Goal: Task Accomplishment & Management: Complete application form

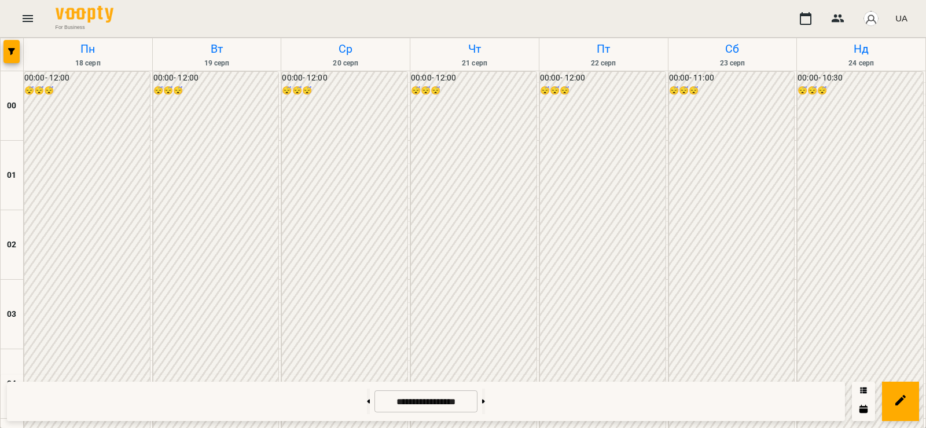
scroll to position [790, 0]
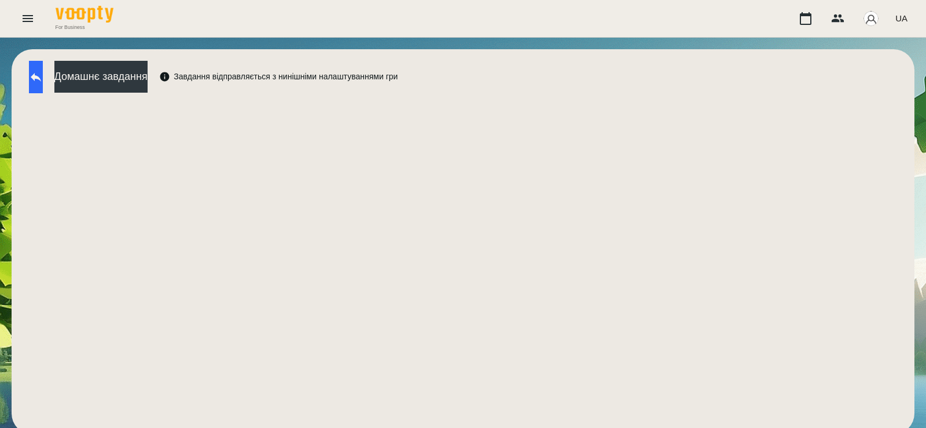
click at [43, 86] on button at bounding box center [36, 77] width 14 height 32
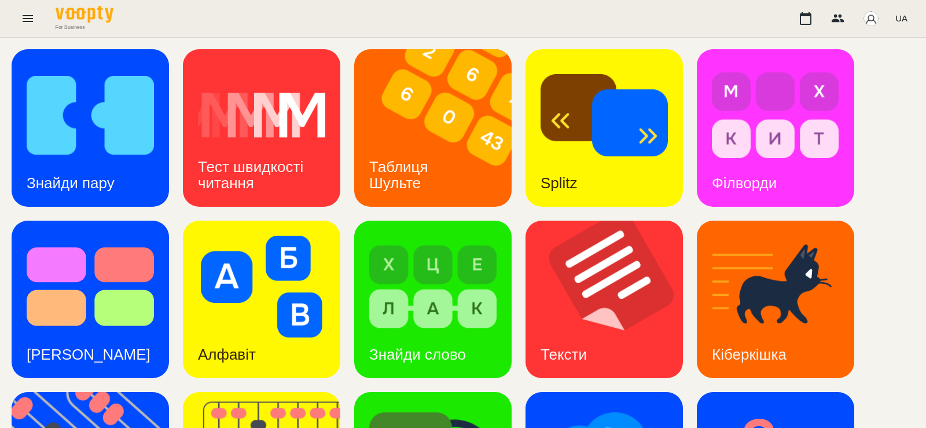
scroll to position [170, 0]
click at [449, 236] on img at bounding box center [432, 287] width 127 height 102
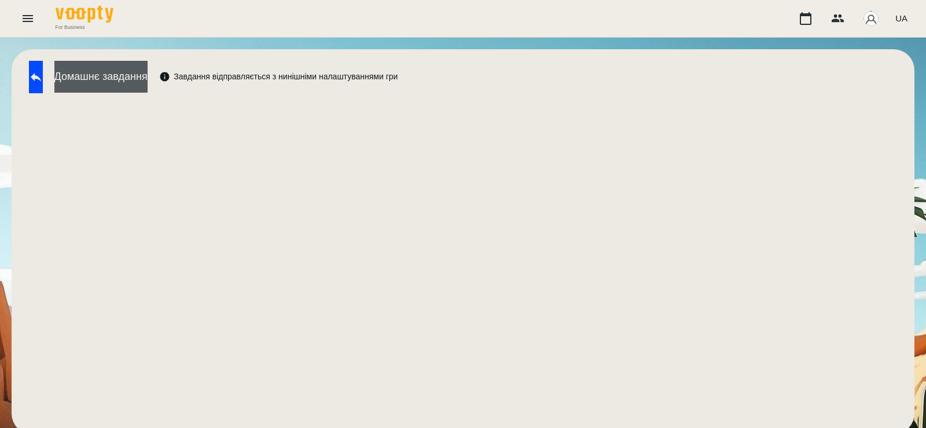
click at [133, 85] on button "Домашнє завдання" at bounding box center [100, 77] width 93 height 32
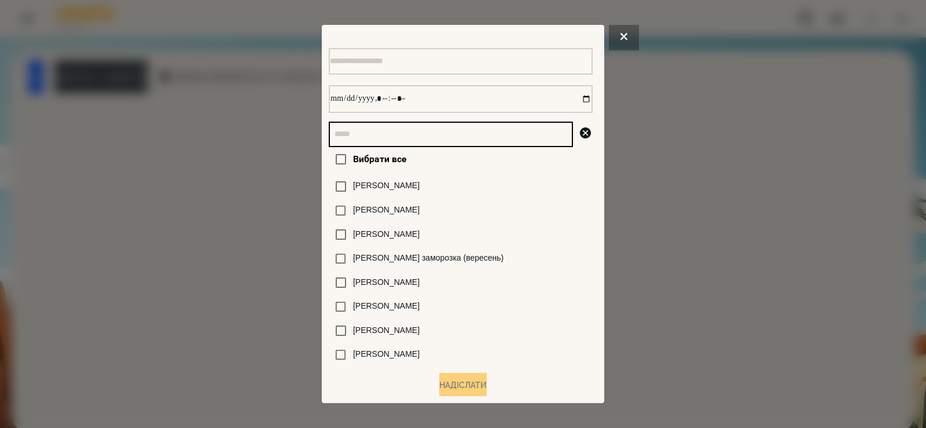
click at [408, 137] on input "text" at bounding box center [451, 134] width 244 height 25
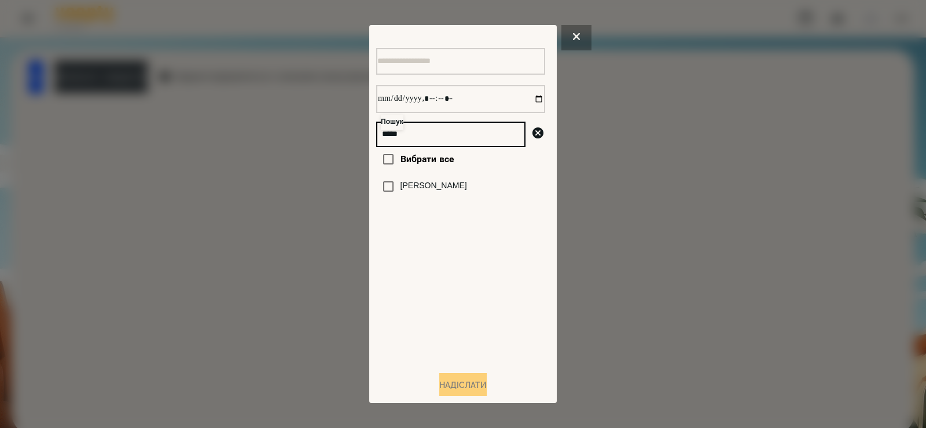
type input "*****"
click at [431, 186] on label "[PERSON_NAME]" at bounding box center [434, 186] width 67 height 12
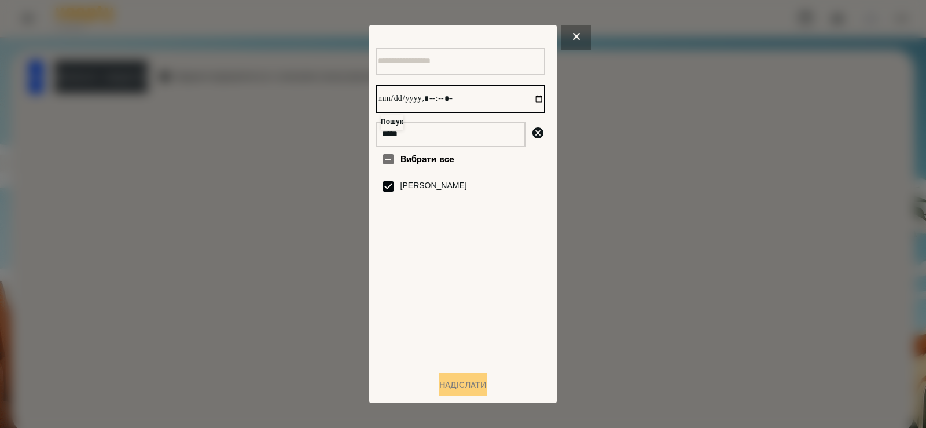
click at [528, 100] on input "datetime-local" at bounding box center [460, 99] width 169 height 28
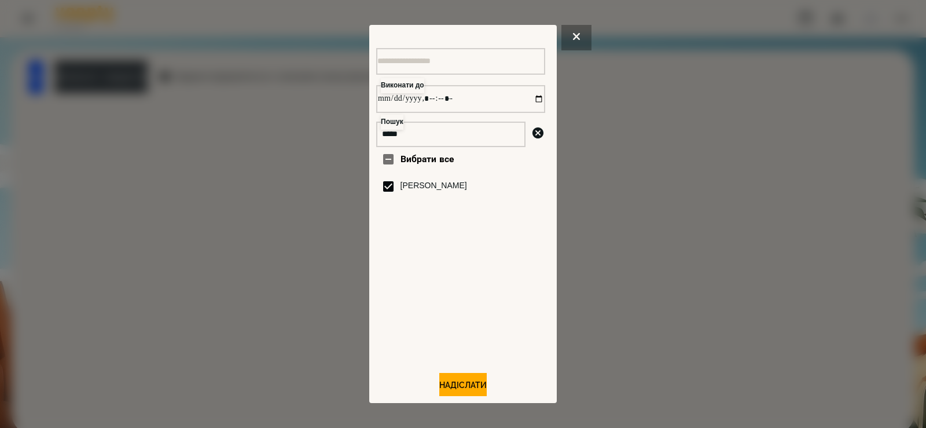
type input "**********"
click at [508, 318] on div "Вибрати все Шкапо Агата" at bounding box center [460, 254] width 169 height 214
click at [460, 383] on button "Надіслати" at bounding box center [462, 385] width 47 height 25
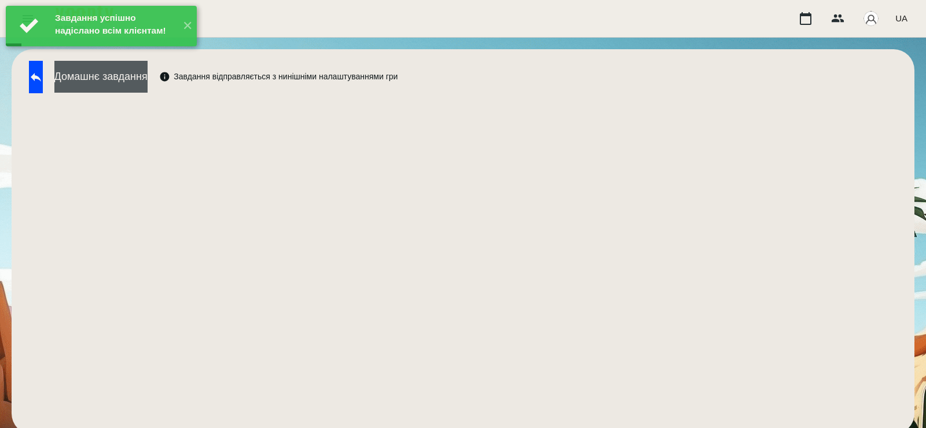
click at [148, 79] on button "Домашнє завдання" at bounding box center [100, 77] width 93 height 32
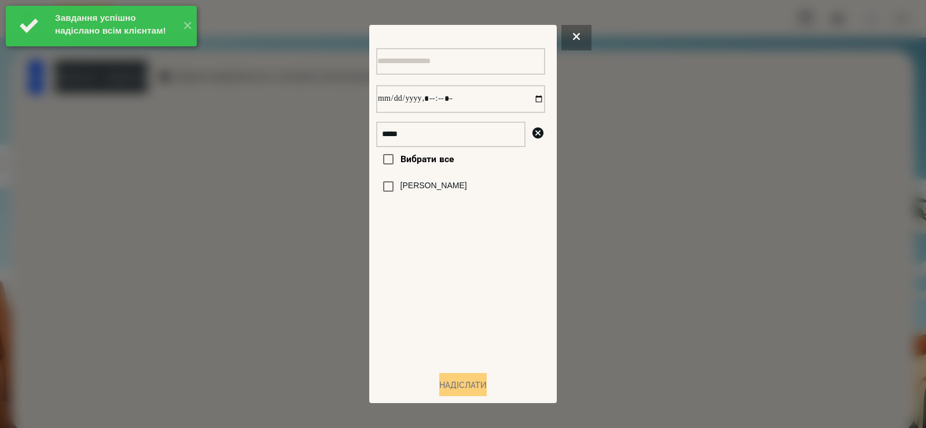
click at [446, 185] on label "[PERSON_NAME]" at bounding box center [434, 186] width 67 height 12
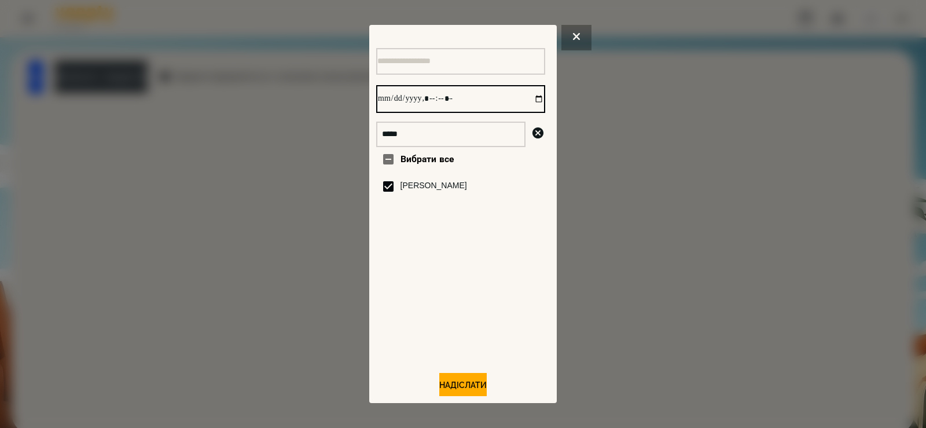
click at [529, 97] on input "datetime-local" at bounding box center [460, 99] width 169 height 28
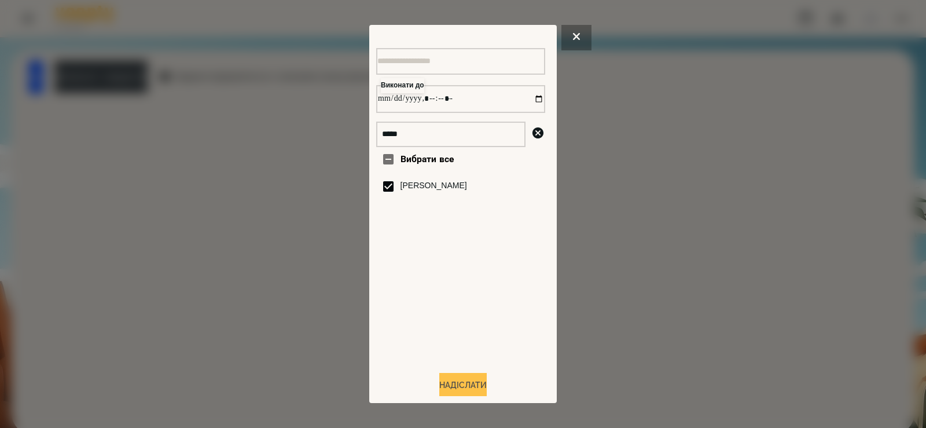
type input "**********"
click at [465, 385] on button "Надіслати" at bounding box center [462, 385] width 47 height 25
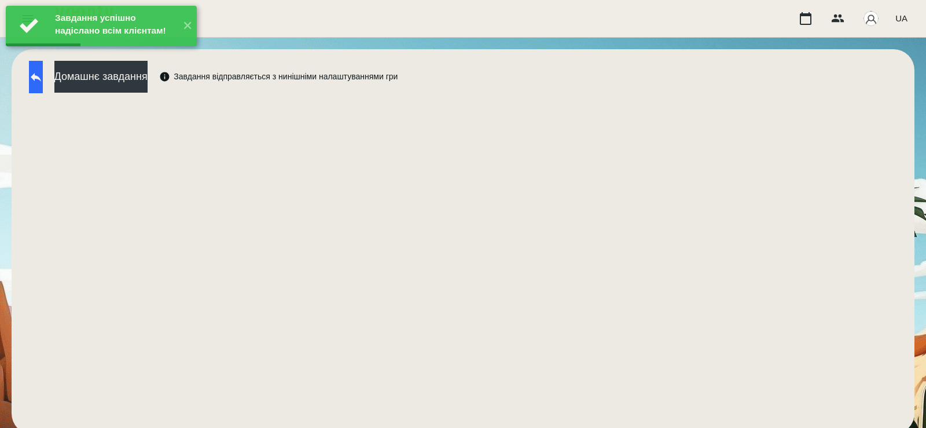
click at [40, 74] on button at bounding box center [36, 77] width 14 height 32
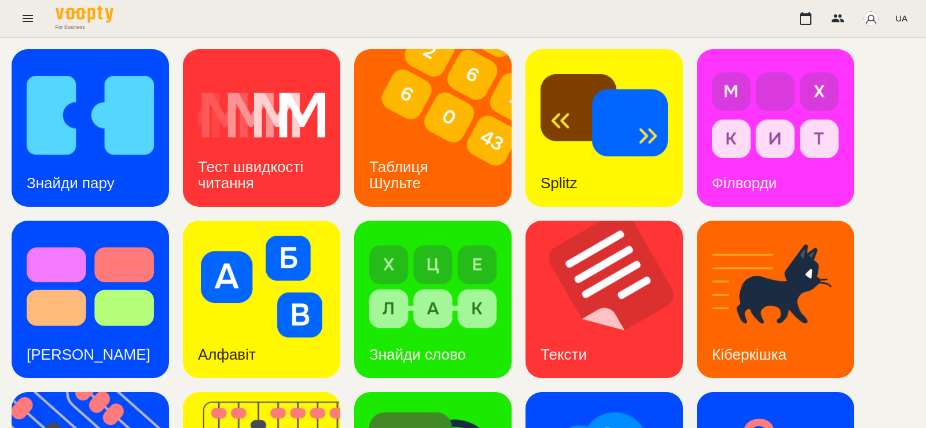
scroll to position [34, 0]
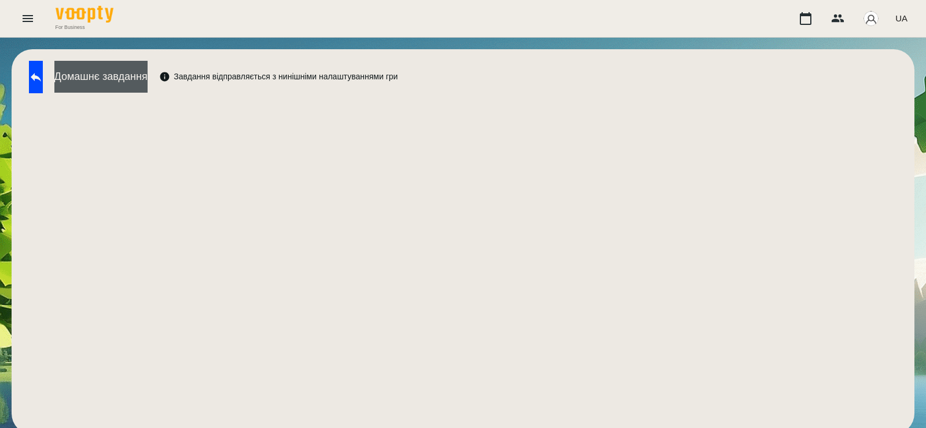
click at [148, 77] on button "Домашнє завдання" at bounding box center [100, 77] width 93 height 32
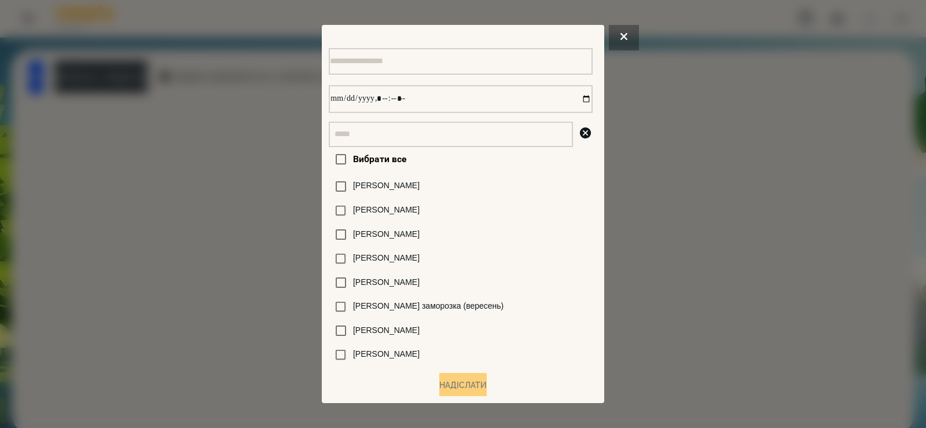
click at [239, 201] on div at bounding box center [463, 214] width 926 height 428
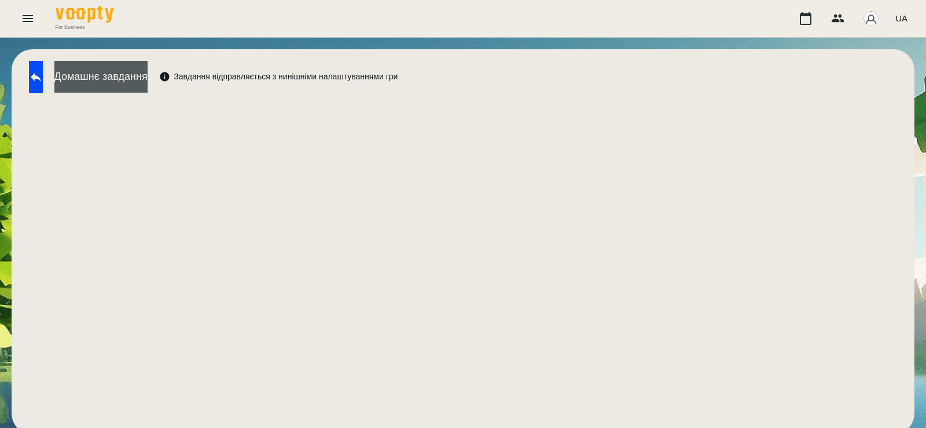
click at [148, 82] on button "Домашнє завдання" at bounding box center [100, 77] width 93 height 32
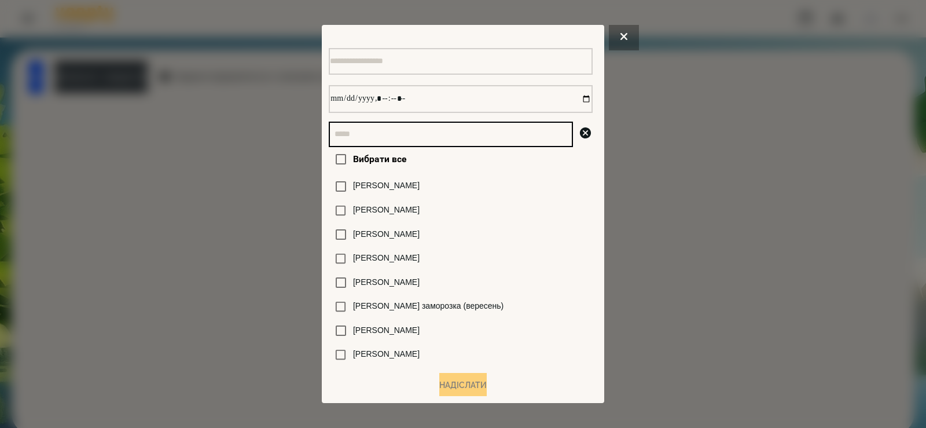
click at [448, 140] on input "text" at bounding box center [451, 134] width 244 height 25
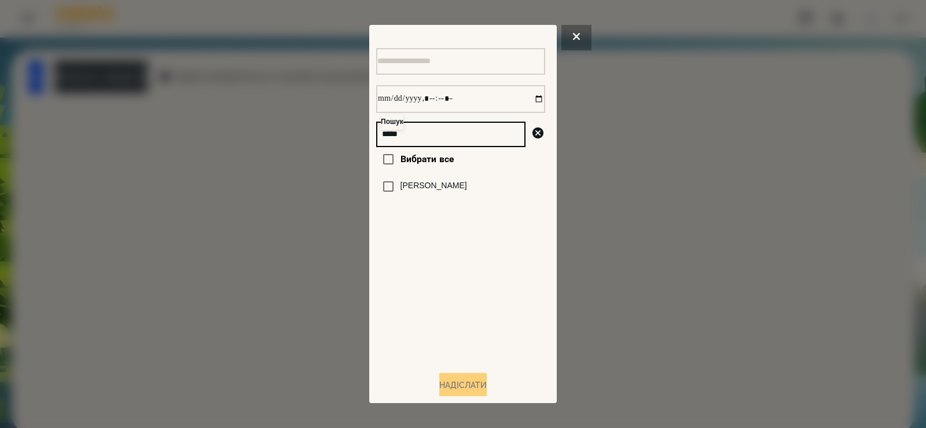
type input "*****"
click at [452, 192] on label "[PERSON_NAME]" at bounding box center [434, 186] width 67 height 12
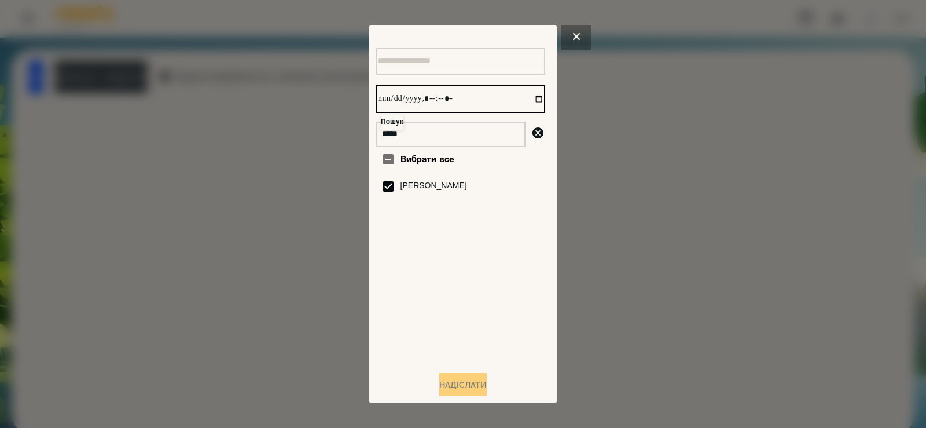
click at [531, 98] on input "datetime-local" at bounding box center [460, 99] width 169 height 28
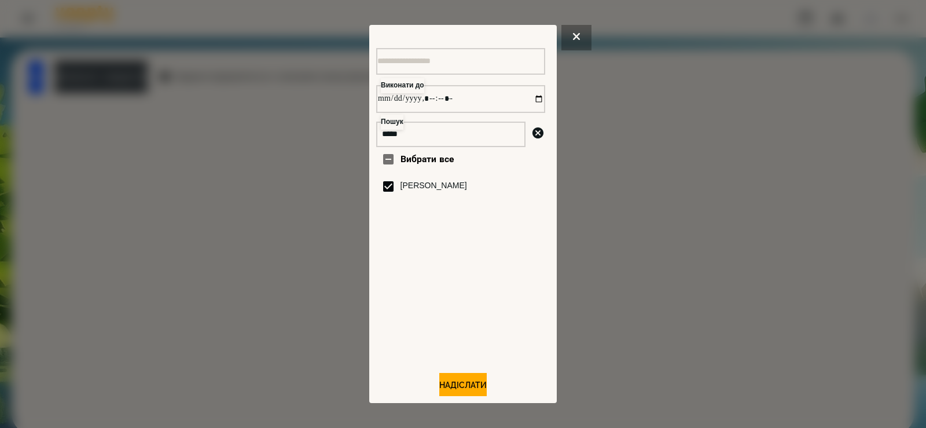
type input "**********"
click at [477, 314] on div "Вибрати все Шкапо Агата" at bounding box center [460, 254] width 169 height 214
click at [470, 387] on button "Надіслати" at bounding box center [462, 385] width 47 height 25
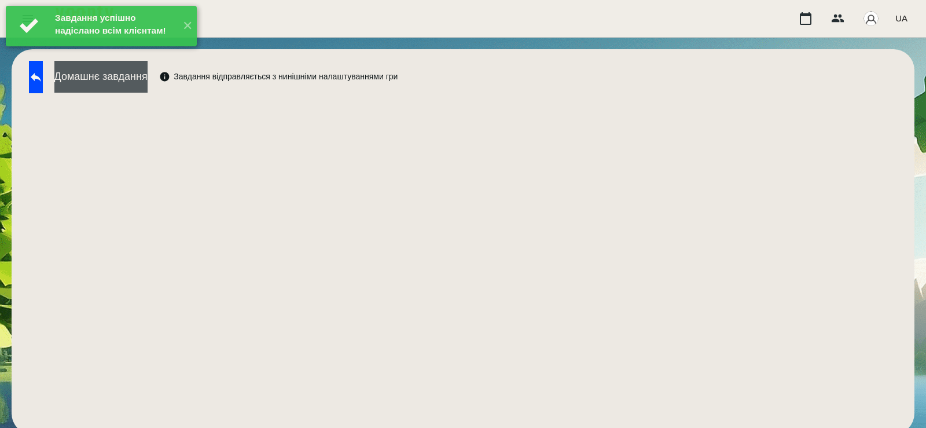
click at [148, 86] on button "Домашнє завдання" at bounding box center [100, 77] width 93 height 32
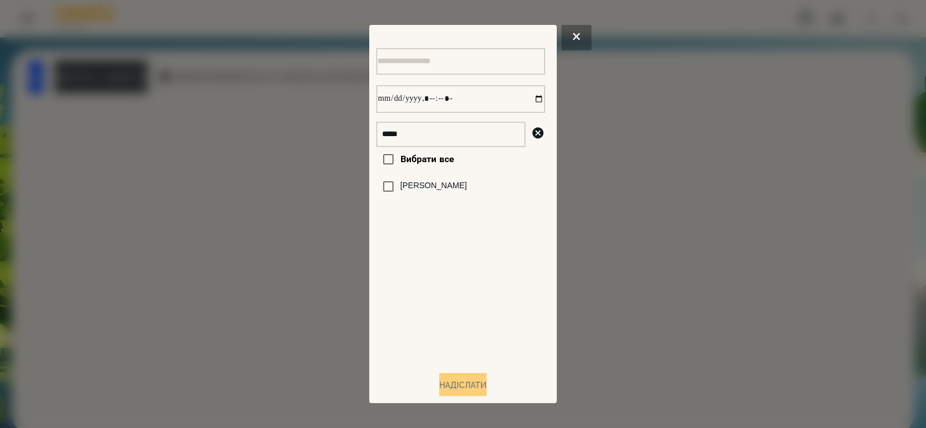
drag, startPoint x: 417, startPoint y: 185, endPoint x: 439, endPoint y: 185, distance: 21.4
click at [417, 186] on label "[PERSON_NAME]" at bounding box center [434, 186] width 67 height 12
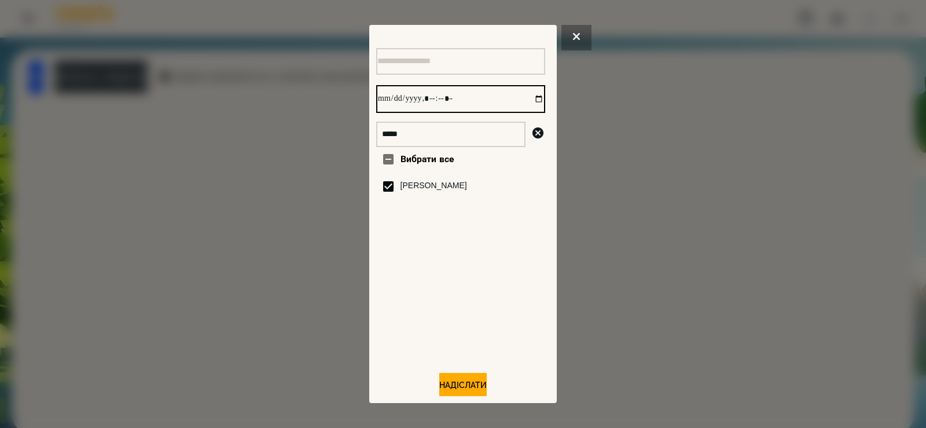
click at [527, 102] on input "datetime-local" at bounding box center [460, 99] width 169 height 28
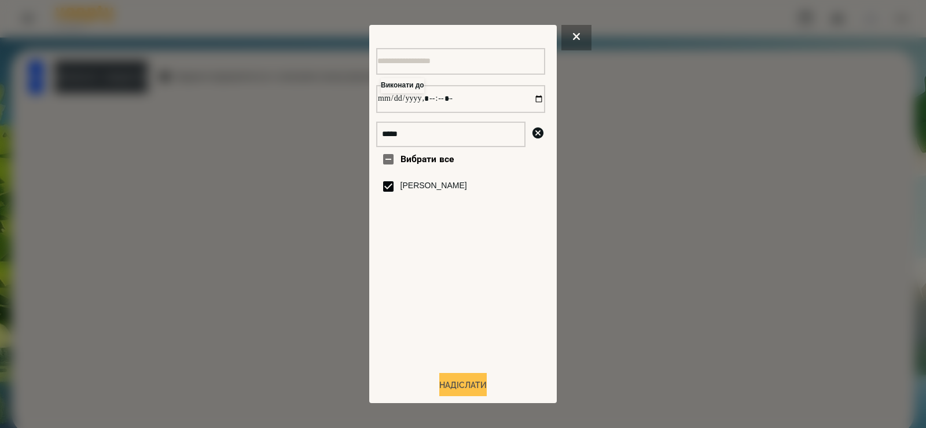
type input "**********"
click at [475, 389] on button "Надіслати" at bounding box center [462, 385] width 47 height 25
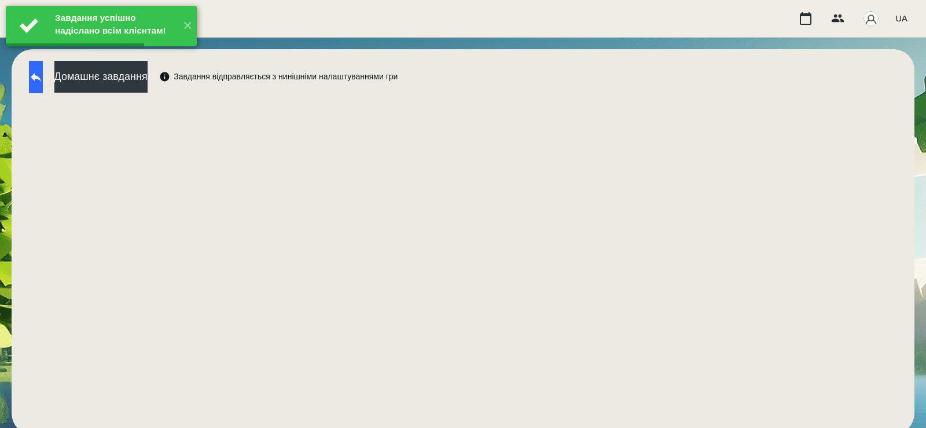
click at [42, 80] on icon at bounding box center [36, 77] width 14 height 14
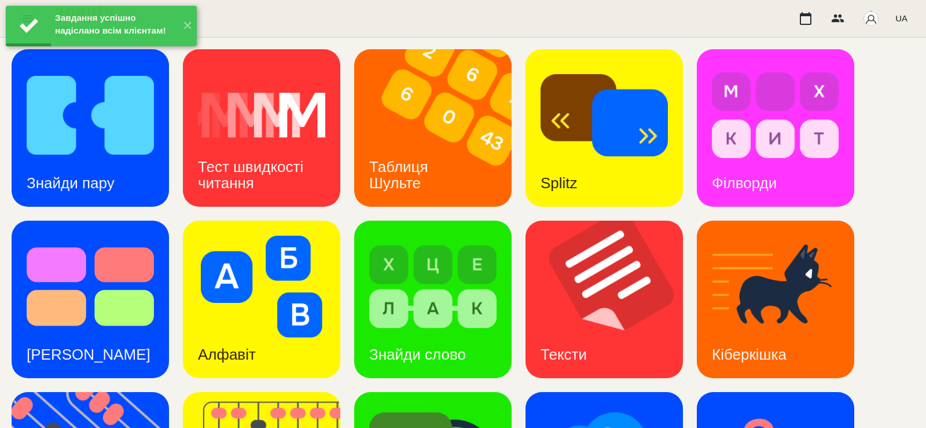
scroll to position [135, 0]
click at [592, 332] on div "Тексти" at bounding box center [564, 355] width 76 height 46
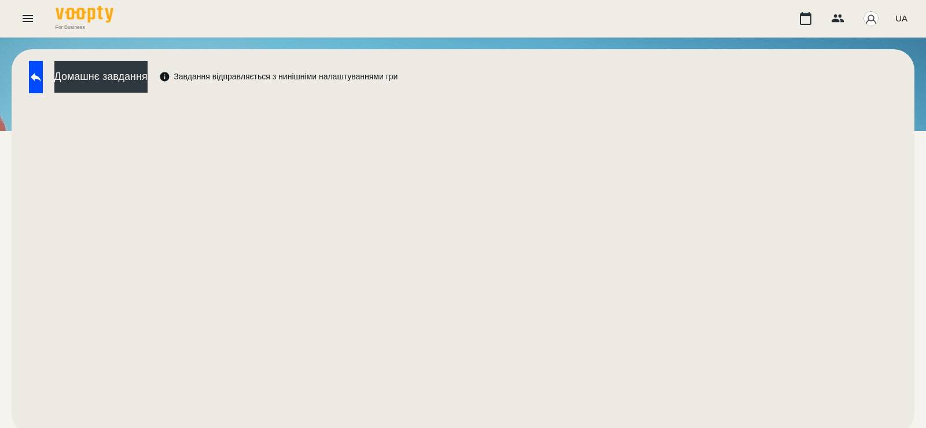
scroll to position [6, 0]
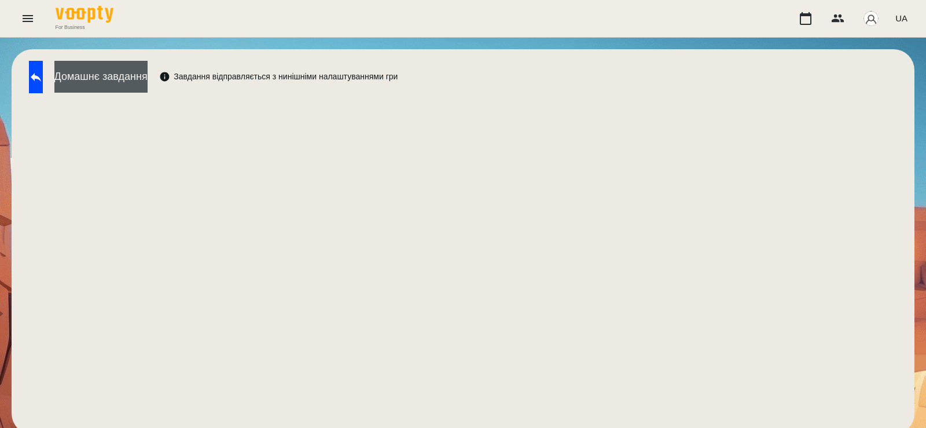
click at [142, 80] on button "Домашнє завдання" at bounding box center [100, 77] width 93 height 32
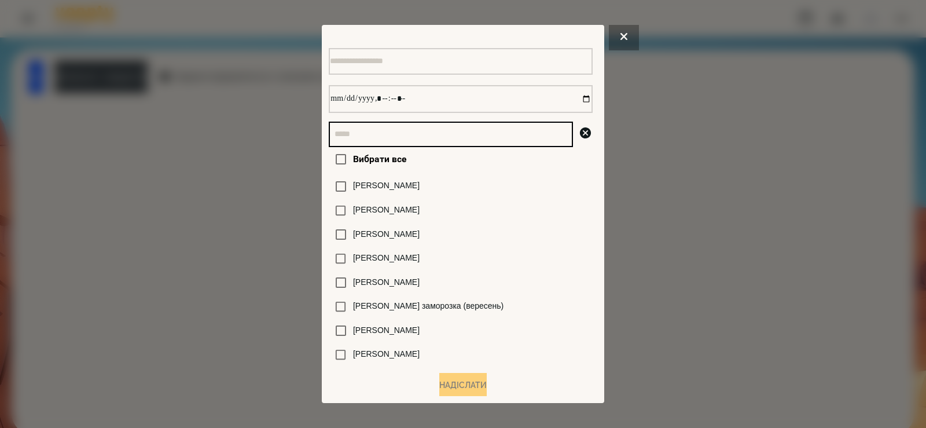
click at [381, 136] on input "text" at bounding box center [451, 134] width 244 height 25
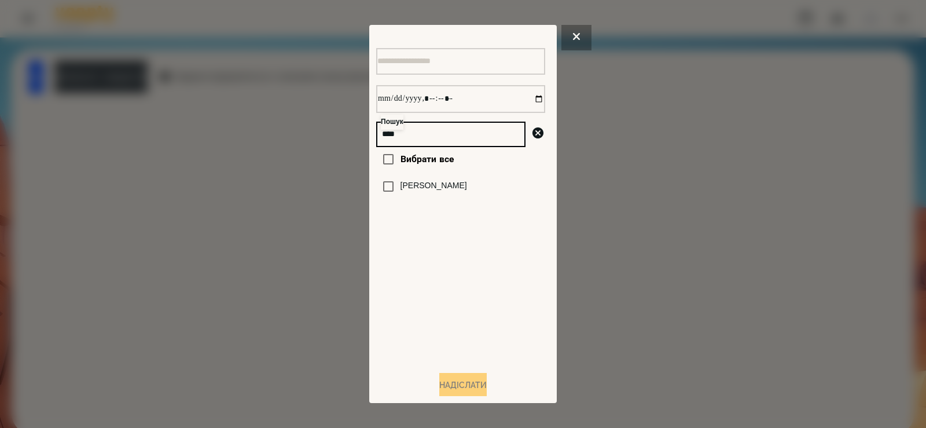
type input "****"
click at [410, 192] on label "[PERSON_NAME]" at bounding box center [434, 186] width 67 height 12
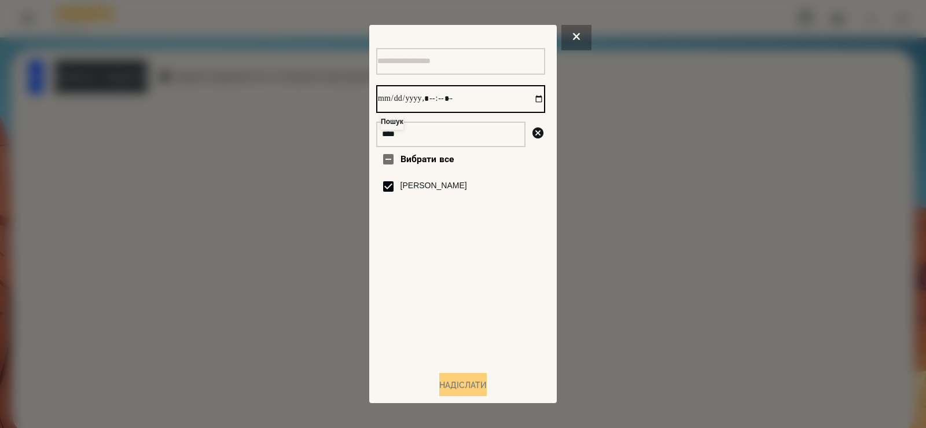
click at [527, 101] on input "datetime-local" at bounding box center [460, 99] width 169 height 28
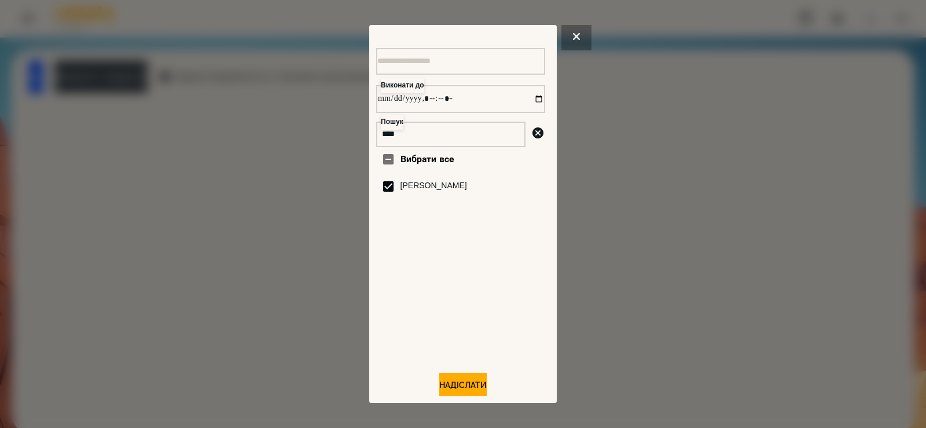
type input "**********"
click at [480, 327] on div "Вибрати все Шкапо Агата" at bounding box center [460, 254] width 169 height 214
click at [467, 388] on button "Надіслати" at bounding box center [462, 385] width 47 height 25
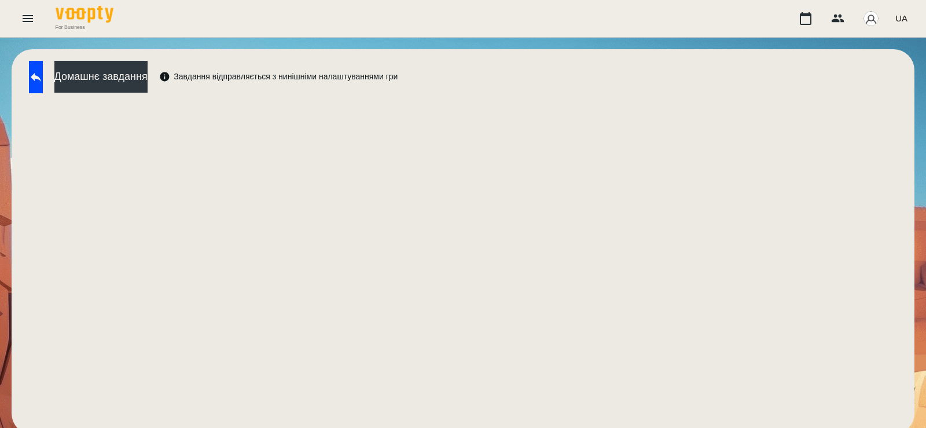
click at [150, 90] on div "Домашнє завдання Завдання відправляється з нинішніми налаштуваннями гри" at bounding box center [463, 241] width 903 height 385
click at [148, 79] on button "Домашнє завдання" at bounding box center [100, 77] width 93 height 32
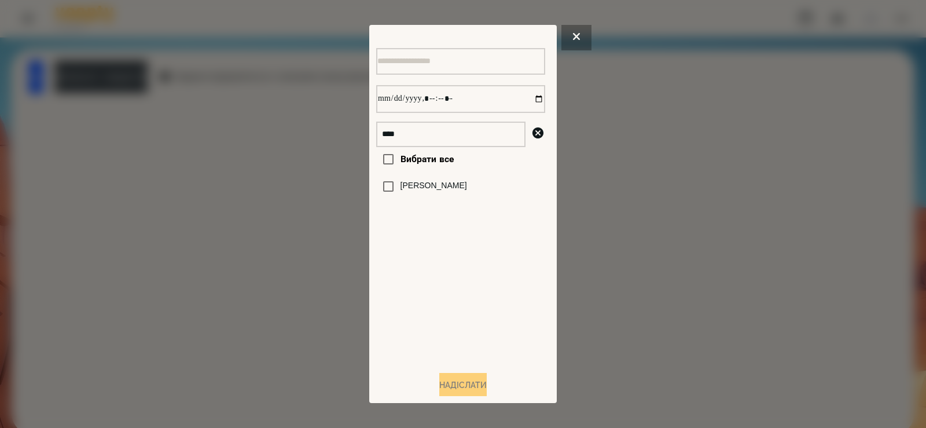
click at [422, 192] on label "[PERSON_NAME]" at bounding box center [434, 186] width 67 height 12
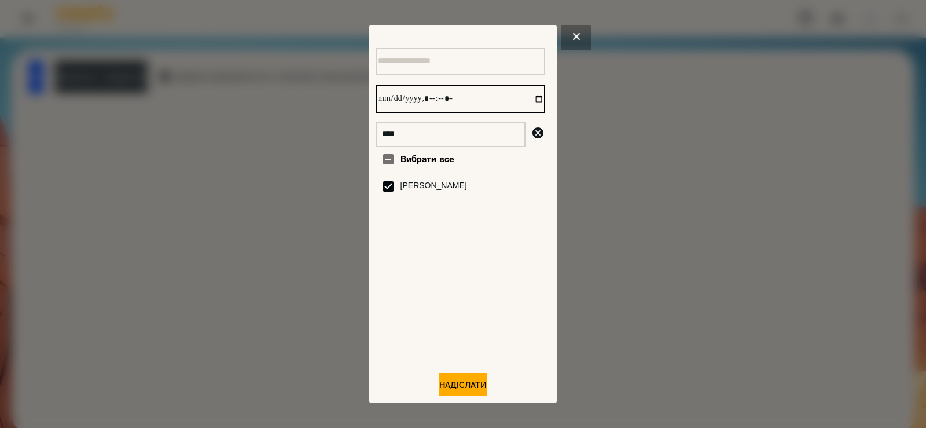
click at [525, 100] on input "datetime-local" at bounding box center [460, 99] width 169 height 28
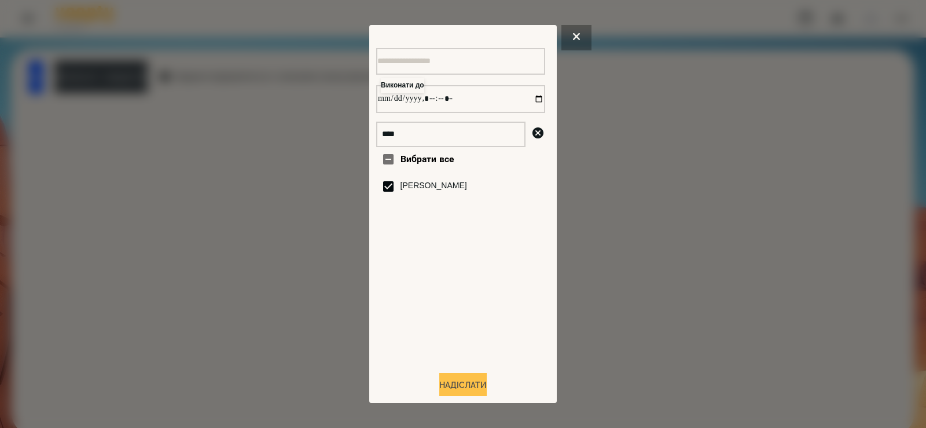
type input "**********"
click at [465, 391] on button "Надіслати" at bounding box center [462, 385] width 47 height 25
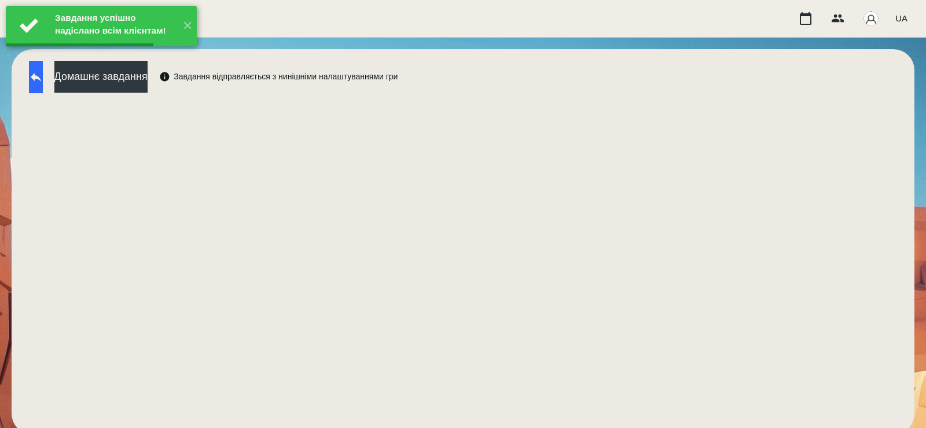
click at [41, 75] on icon at bounding box center [36, 77] width 14 height 14
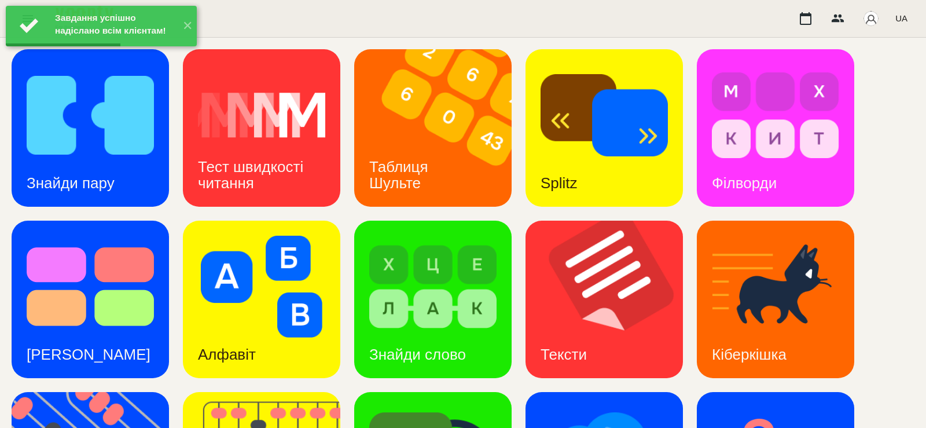
scroll to position [141, 0]
click at [292, 236] on img at bounding box center [261, 287] width 127 height 102
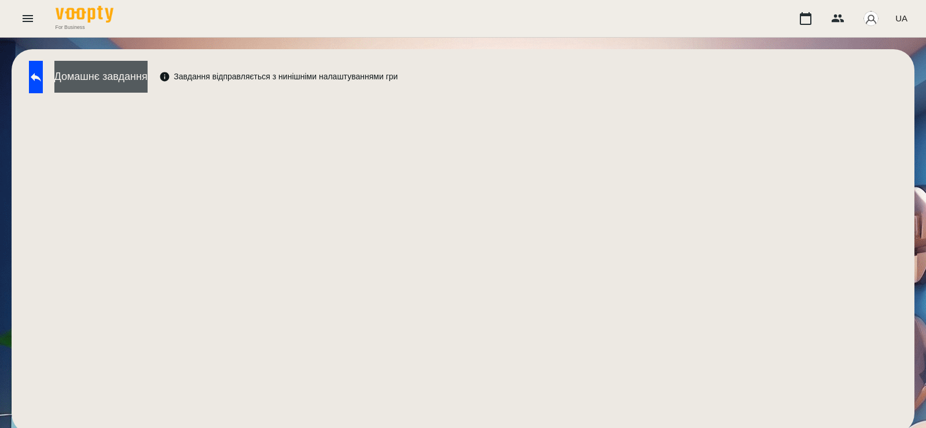
click at [148, 82] on button "Домашнє завдання" at bounding box center [100, 77] width 93 height 32
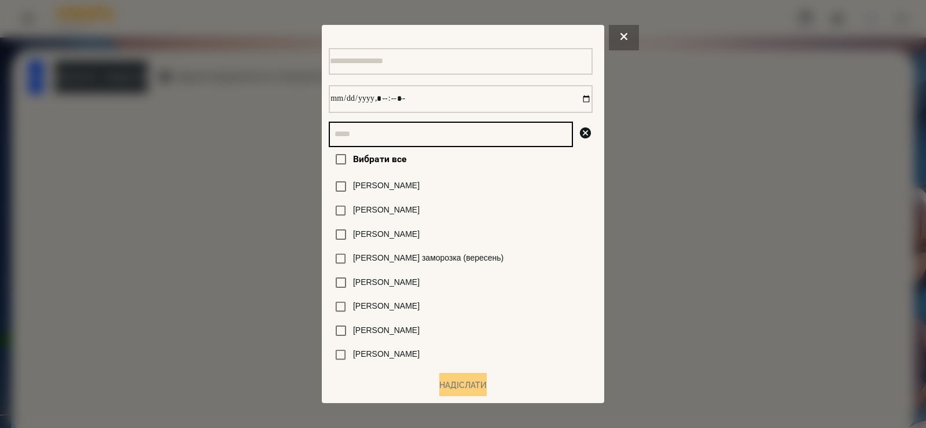
click at [426, 140] on input "text" at bounding box center [451, 134] width 244 height 25
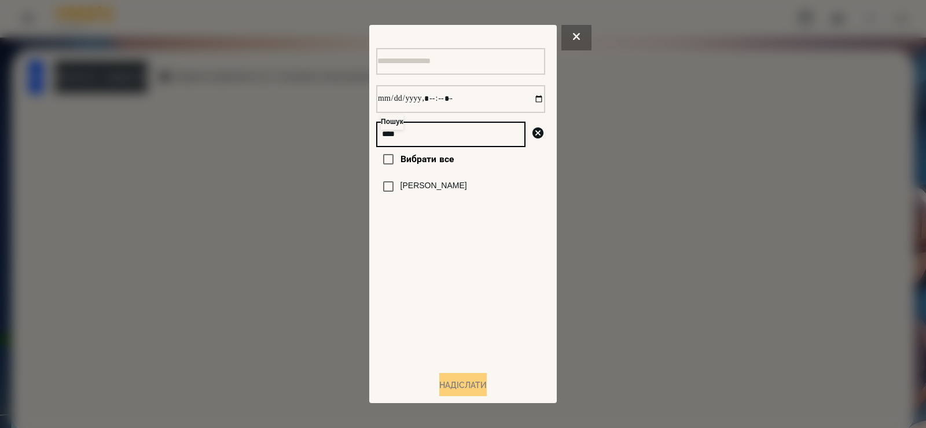
type input "****"
click at [408, 192] on label "[PERSON_NAME]" at bounding box center [434, 186] width 67 height 12
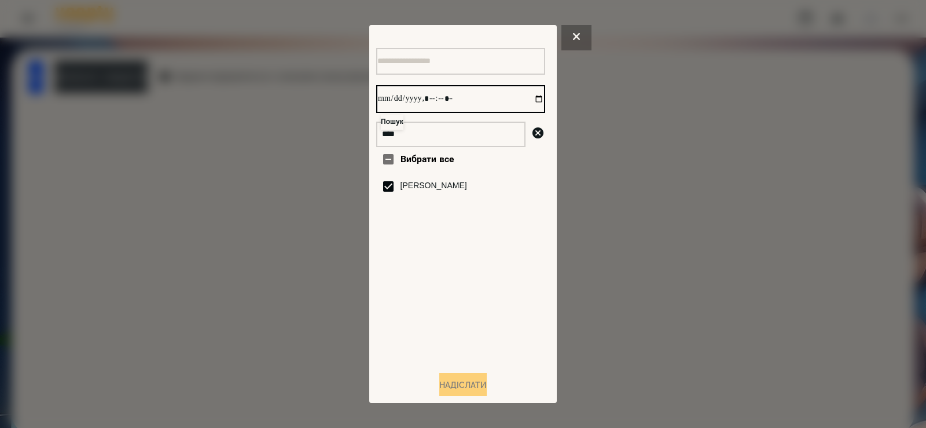
click at [527, 102] on input "datetime-local" at bounding box center [460, 99] width 169 height 28
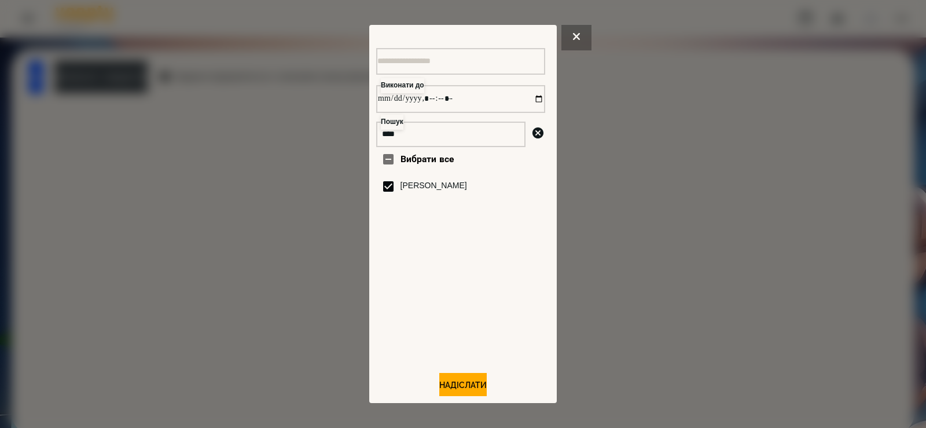
type input "**********"
click at [476, 340] on div "Вибрати все Шкапо Агата" at bounding box center [460, 254] width 169 height 214
click at [462, 394] on button "Надіслати" at bounding box center [462, 385] width 47 height 25
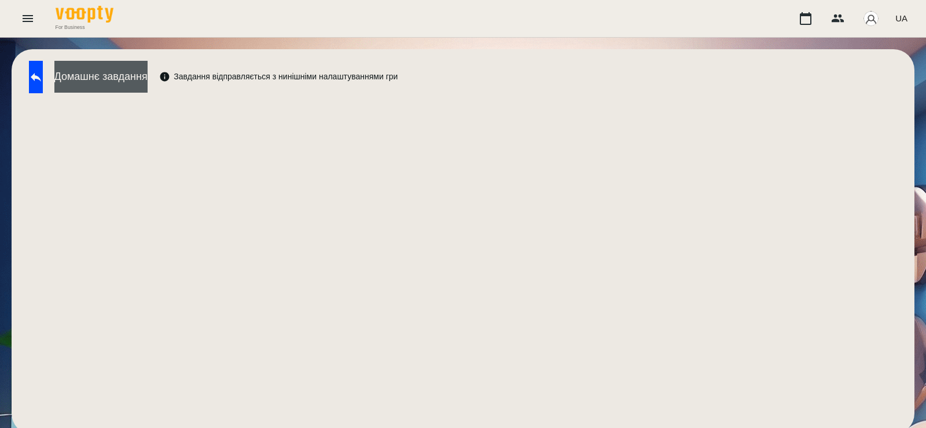
click at [148, 81] on button "Домашнє завдання" at bounding box center [100, 77] width 93 height 32
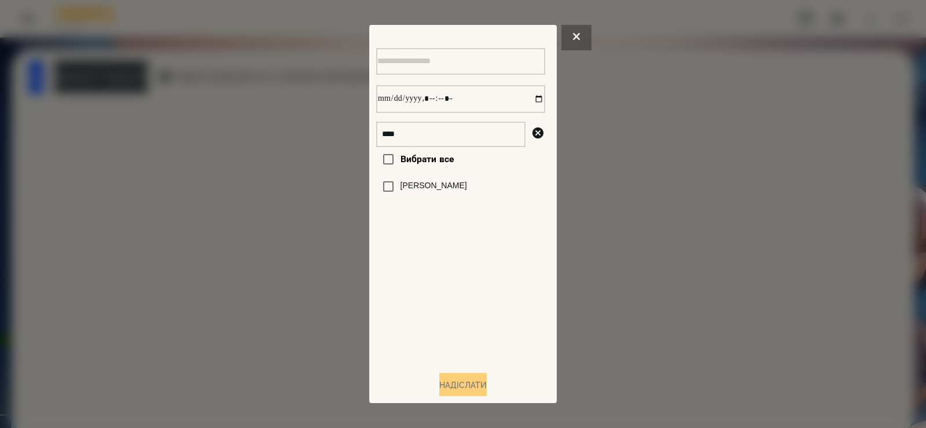
click at [409, 189] on label "[PERSON_NAME]" at bounding box center [434, 186] width 67 height 12
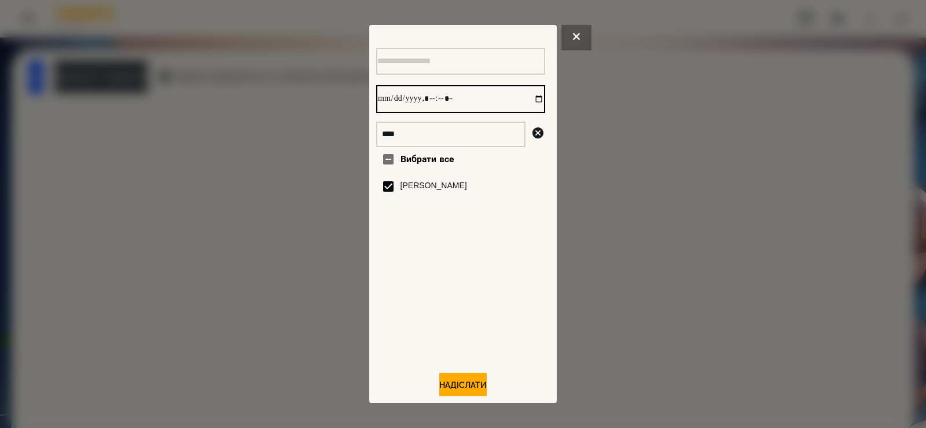
click at [529, 100] on input "datetime-local" at bounding box center [460, 99] width 169 height 28
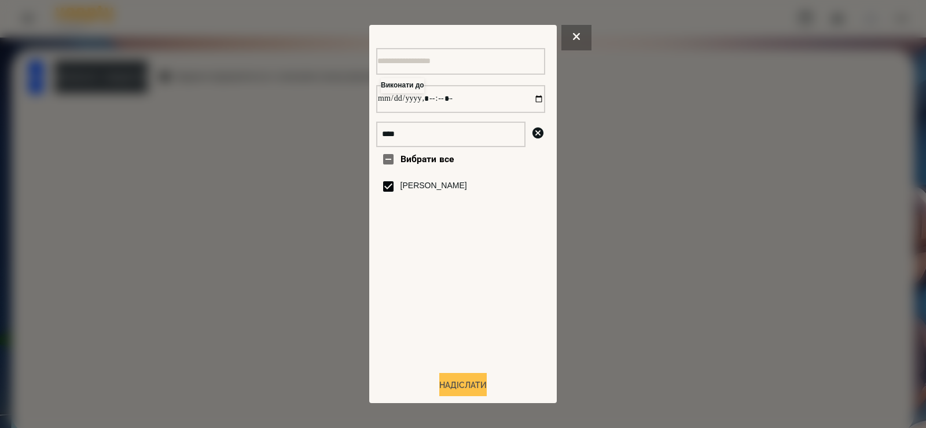
type input "**********"
click at [454, 389] on button "Надіслати" at bounding box center [462, 385] width 47 height 25
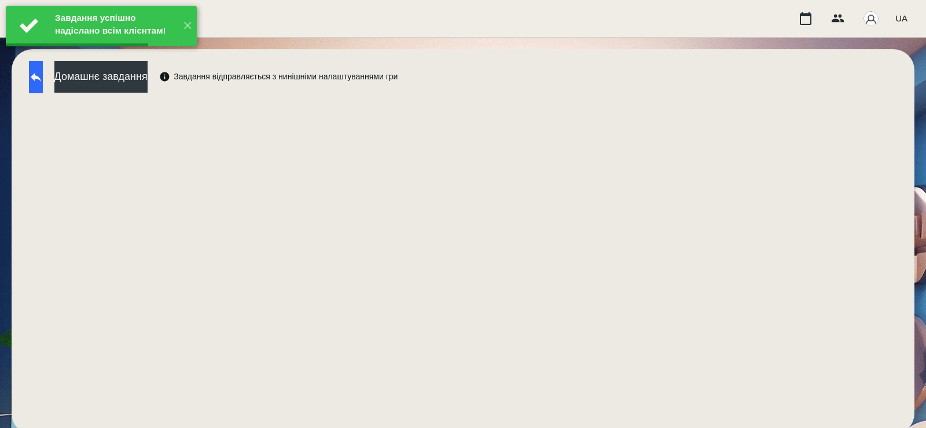
click at [43, 78] on button at bounding box center [36, 77] width 14 height 32
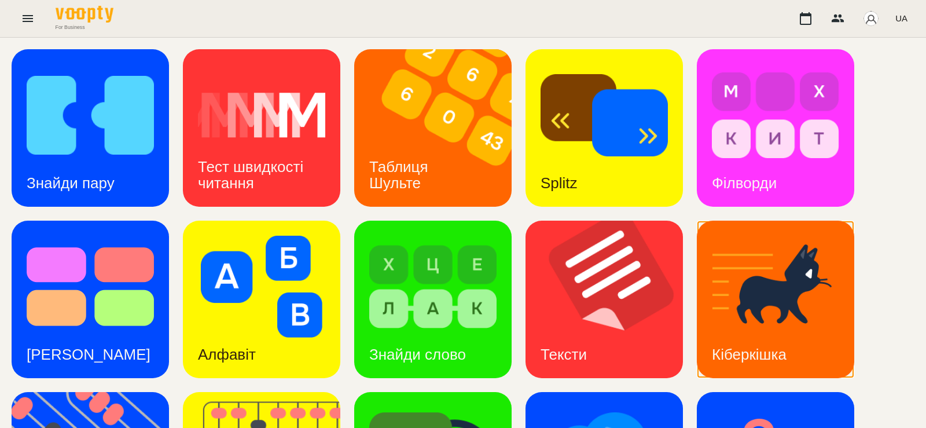
click at [741, 279] on img at bounding box center [775, 287] width 127 height 102
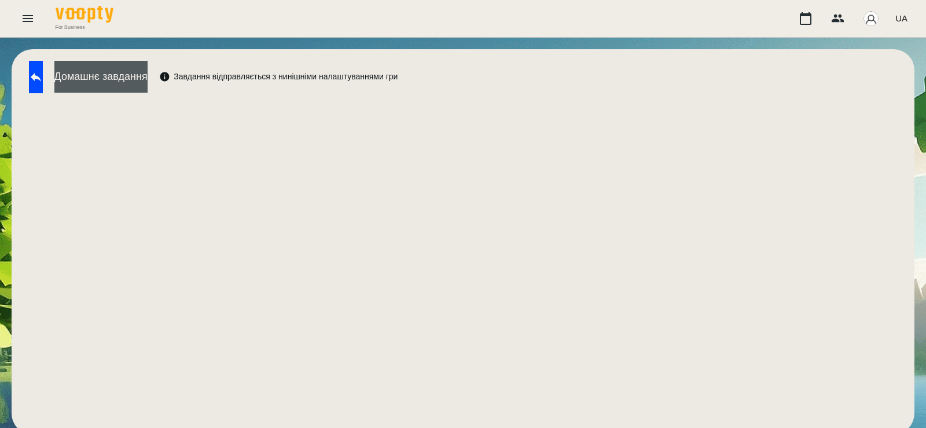
scroll to position [6, 0]
click at [35, 70] on button at bounding box center [36, 77] width 14 height 32
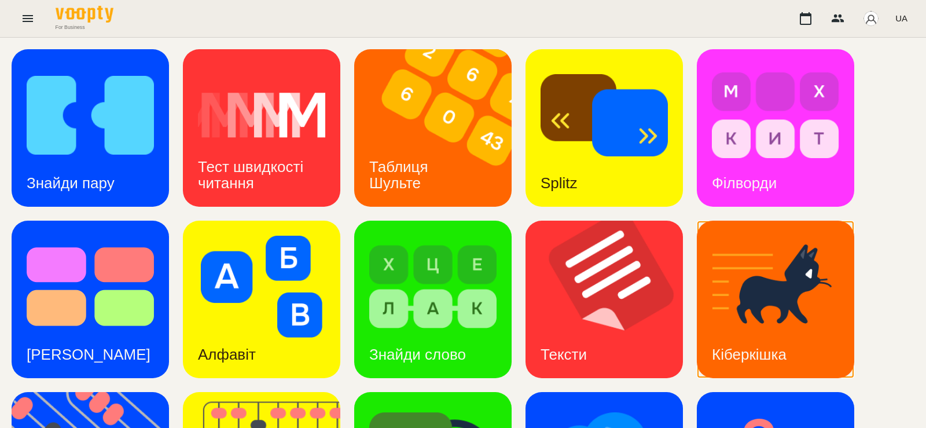
click at [730, 280] on img at bounding box center [775, 287] width 127 height 102
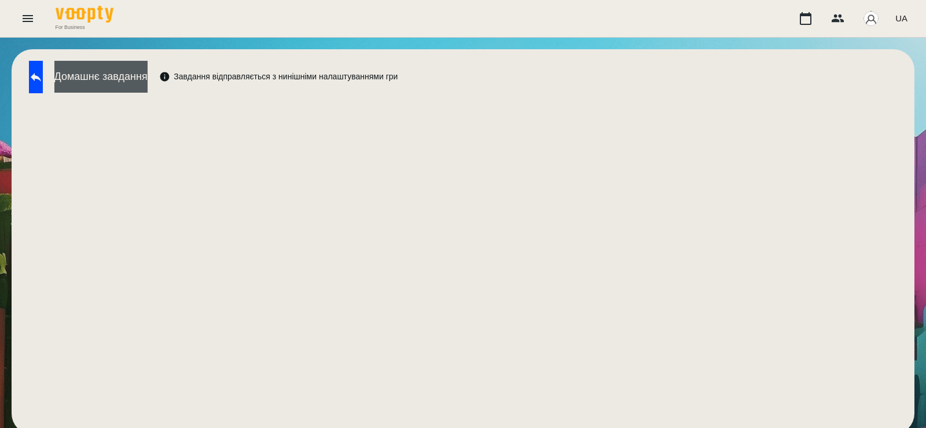
click at [148, 84] on button "Домашнє завдання" at bounding box center [100, 77] width 93 height 32
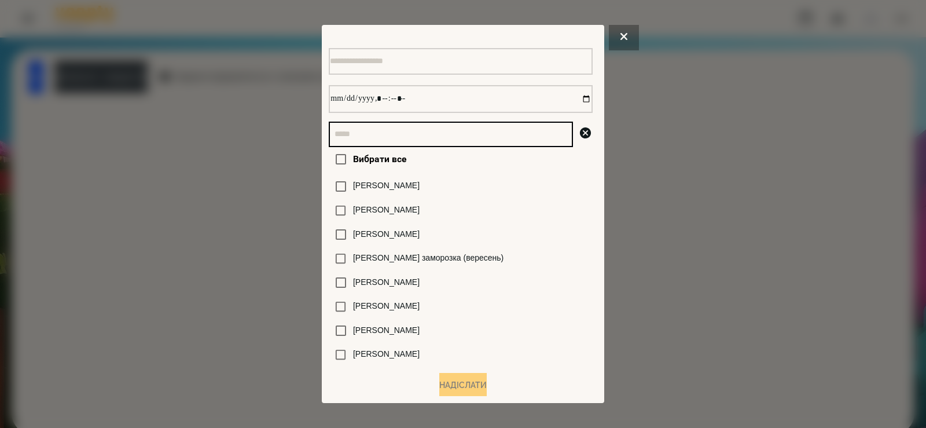
click at [393, 138] on input "text" at bounding box center [451, 134] width 244 height 25
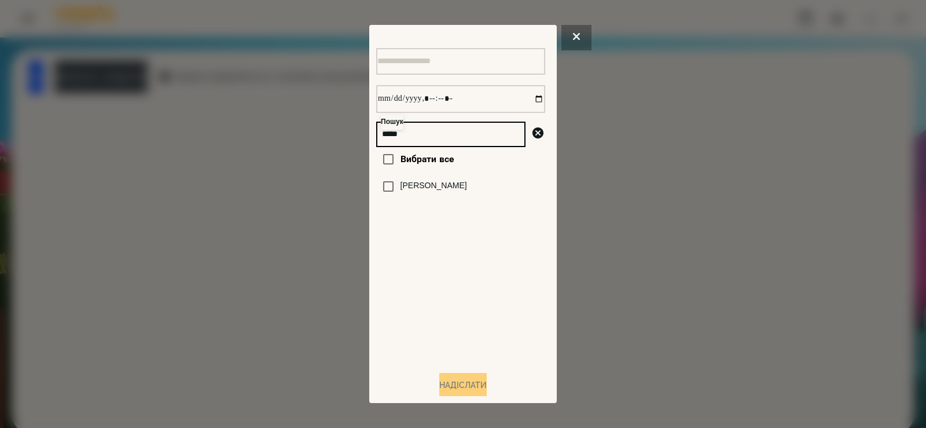
type input "*****"
click at [410, 190] on label "[PERSON_NAME]" at bounding box center [434, 186] width 67 height 12
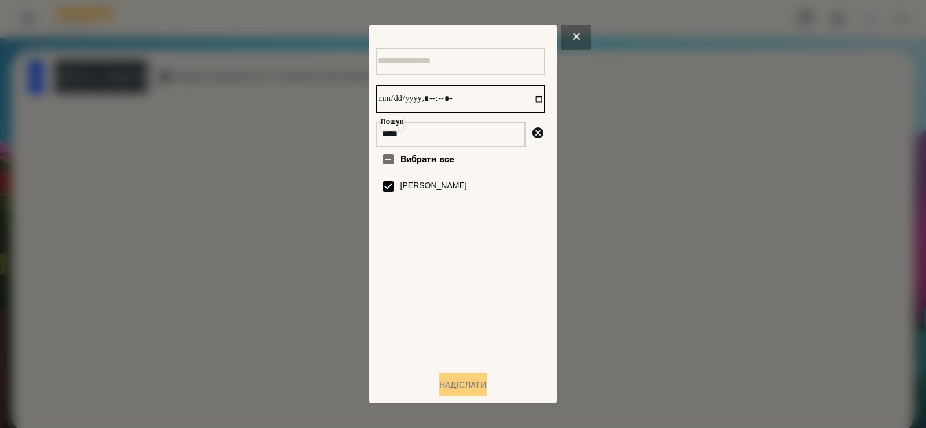
click at [531, 95] on input "datetime-local" at bounding box center [460, 99] width 169 height 28
click at [531, 97] on input "datetime-local" at bounding box center [460, 99] width 169 height 28
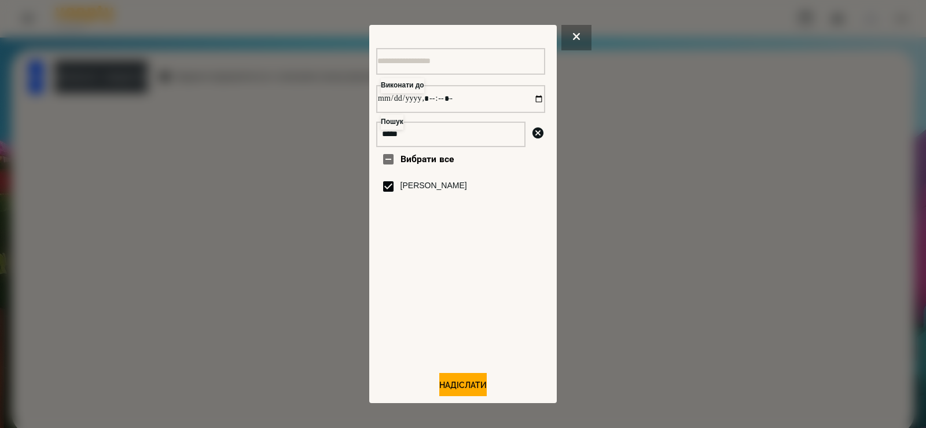
type input "**********"
click at [489, 331] on div "Вибрати все Шкапо Агата" at bounding box center [460, 254] width 169 height 214
click at [481, 386] on button "Надіслати" at bounding box center [462, 385] width 47 height 25
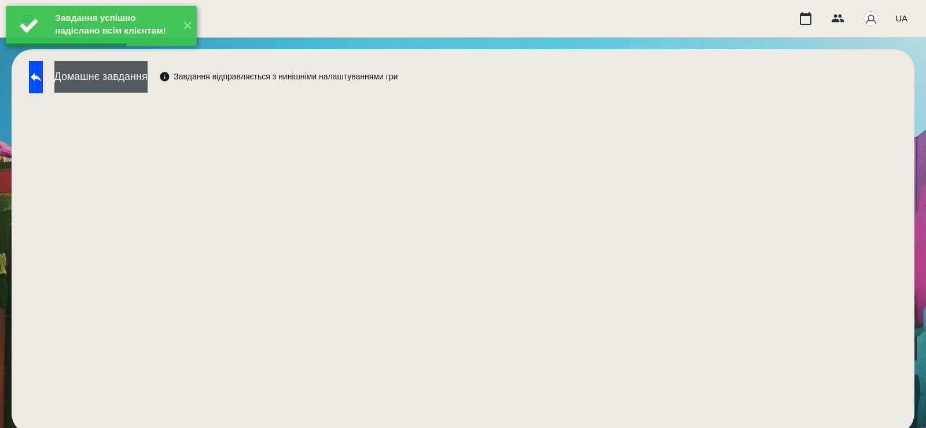
click at [148, 83] on button "Домашнє завдання" at bounding box center [100, 77] width 93 height 32
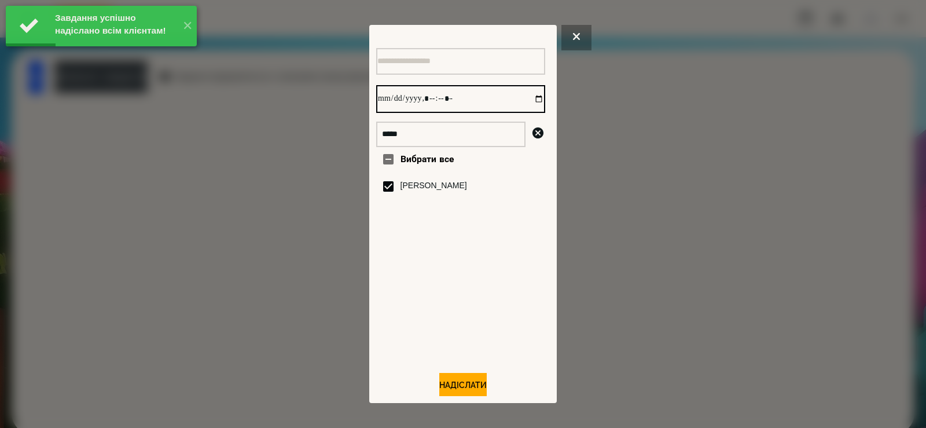
click at [529, 101] on input "datetime-local" at bounding box center [460, 99] width 169 height 28
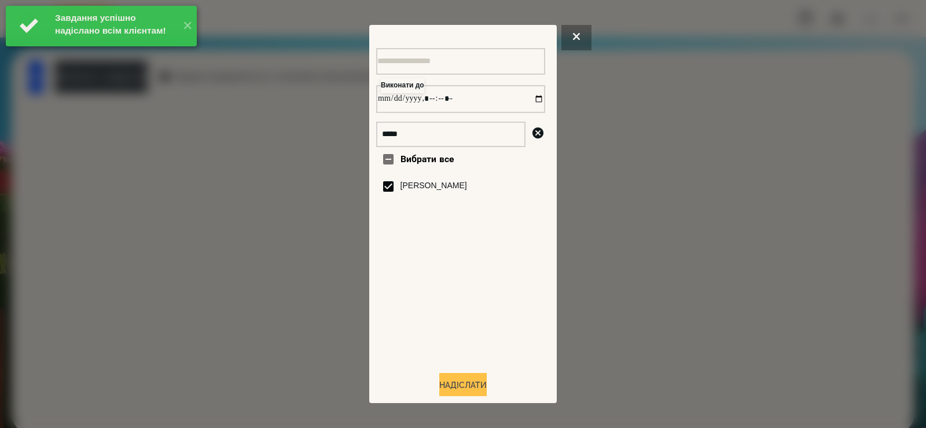
type input "**********"
click at [483, 389] on button "Надіслати" at bounding box center [462, 385] width 47 height 25
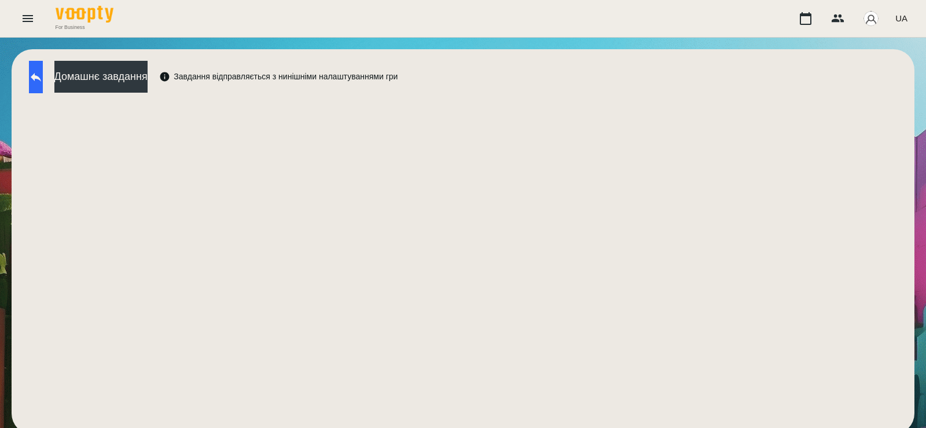
click at [40, 77] on button at bounding box center [36, 77] width 14 height 32
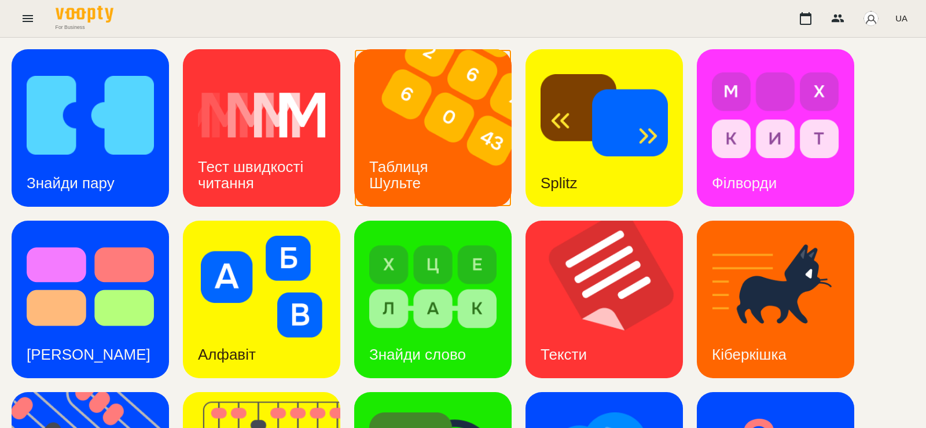
click at [458, 163] on img at bounding box center [440, 127] width 172 height 157
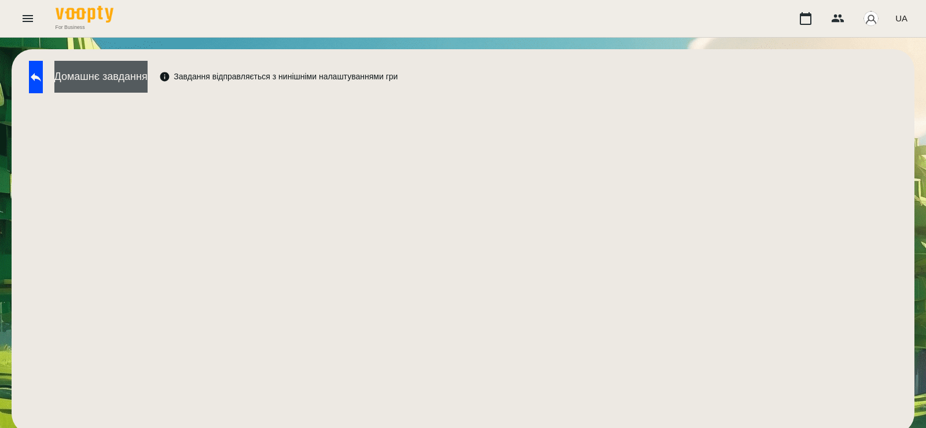
click at [148, 74] on button "Домашнє завдання" at bounding box center [100, 77] width 93 height 32
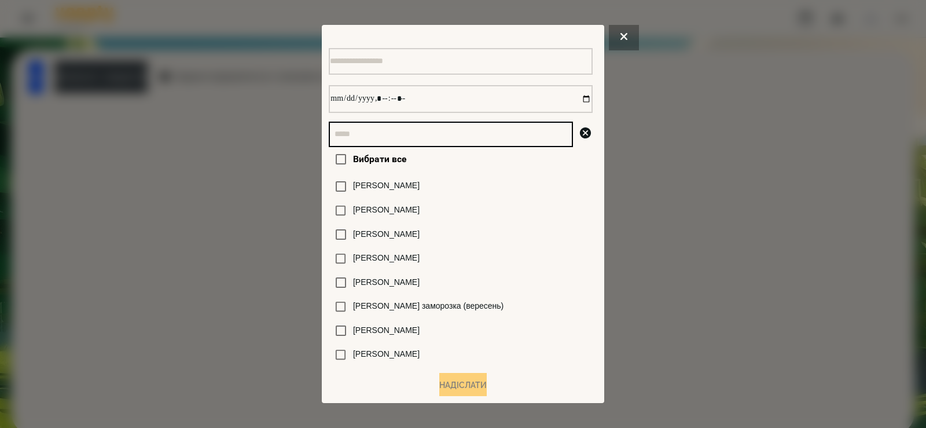
click at [470, 142] on input "text" at bounding box center [451, 134] width 244 height 25
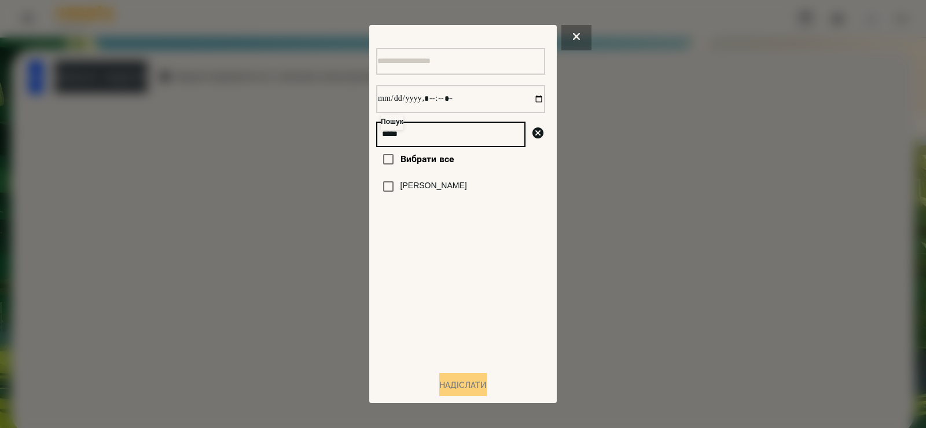
type input "*****"
click at [409, 207] on div "Вибрати все Шкапо Агата" at bounding box center [460, 254] width 169 height 214
click at [409, 192] on label "[PERSON_NAME]" at bounding box center [434, 186] width 67 height 12
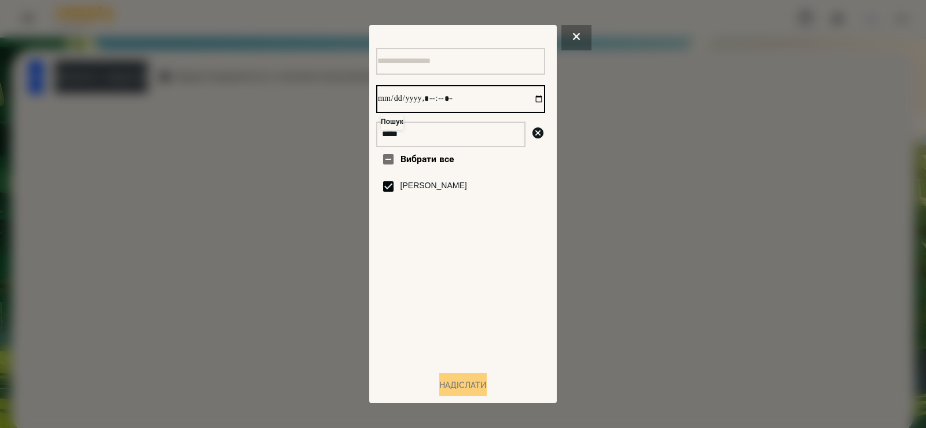
click at [528, 103] on input "datetime-local" at bounding box center [460, 99] width 169 height 28
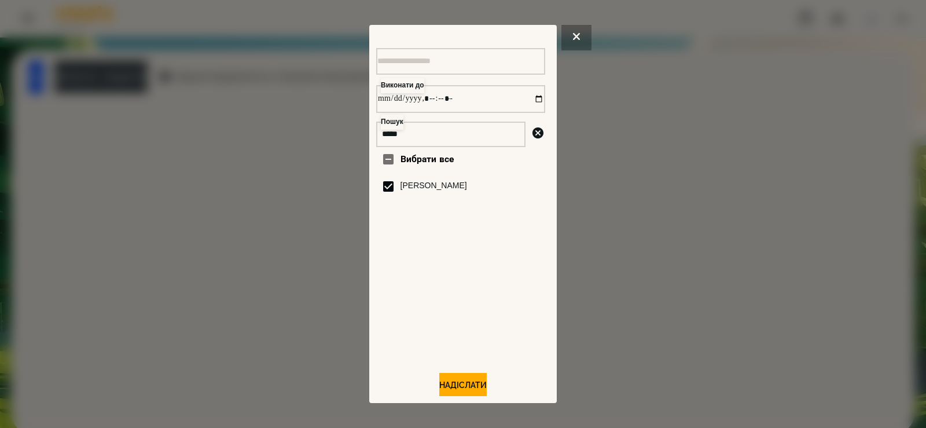
type input "**********"
click at [487, 327] on div "Вибрати все Шкапо Агата" at bounding box center [460, 254] width 169 height 214
click at [464, 390] on button "Надіслати" at bounding box center [462, 385] width 47 height 25
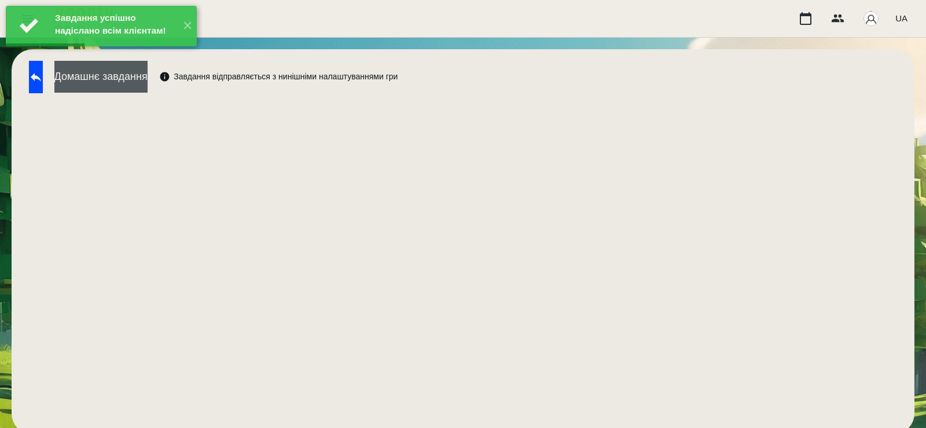
click at [148, 76] on button "Домашнє завдання" at bounding box center [100, 77] width 93 height 32
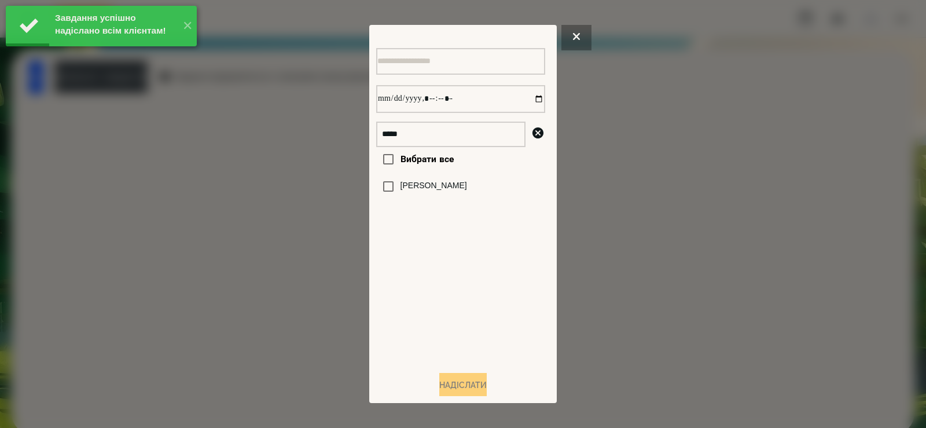
click at [444, 192] on label "[PERSON_NAME]" at bounding box center [434, 186] width 67 height 12
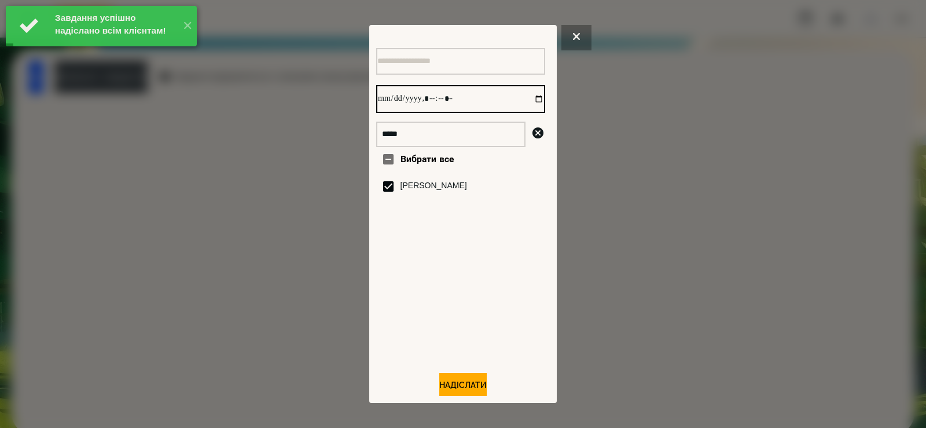
click at [526, 108] on input "datetime-local" at bounding box center [460, 99] width 169 height 28
click at [530, 100] on input "datetime-local" at bounding box center [460, 99] width 169 height 28
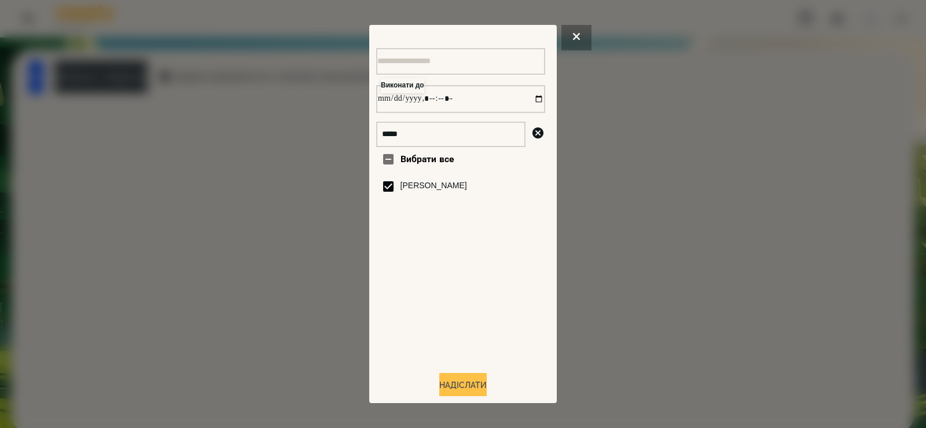
type input "**********"
click at [451, 385] on button "Надіслати" at bounding box center [462, 385] width 47 height 25
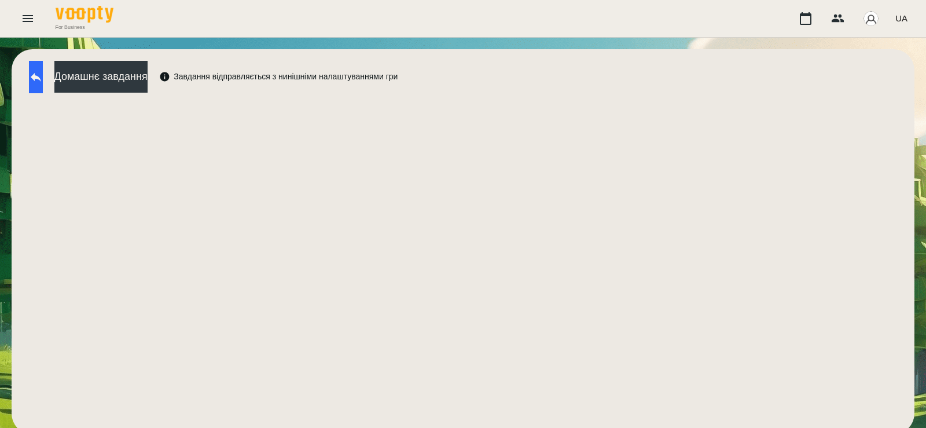
click at [41, 71] on button at bounding box center [36, 77] width 14 height 32
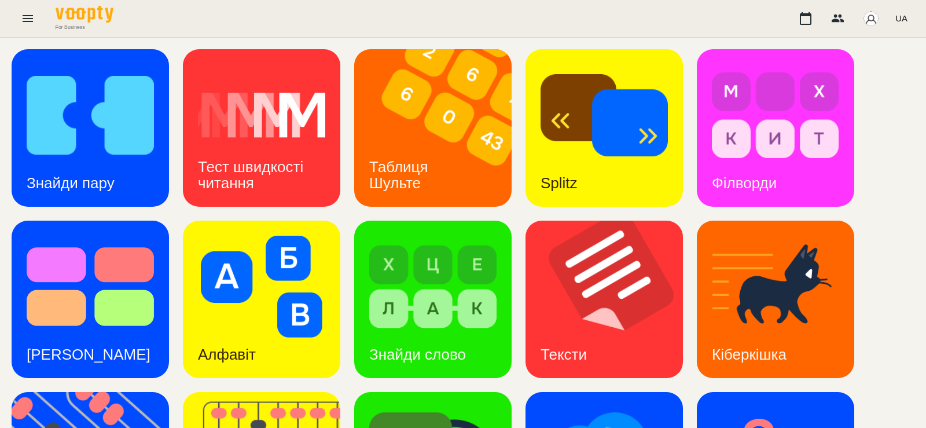
scroll to position [305, 0]
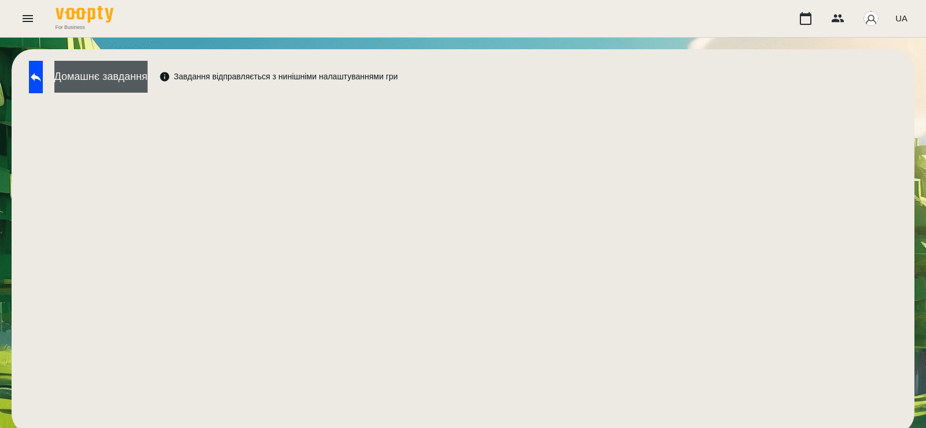
click at [148, 74] on button "Домашнє завдання" at bounding box center [100, 77] width 93 height 32
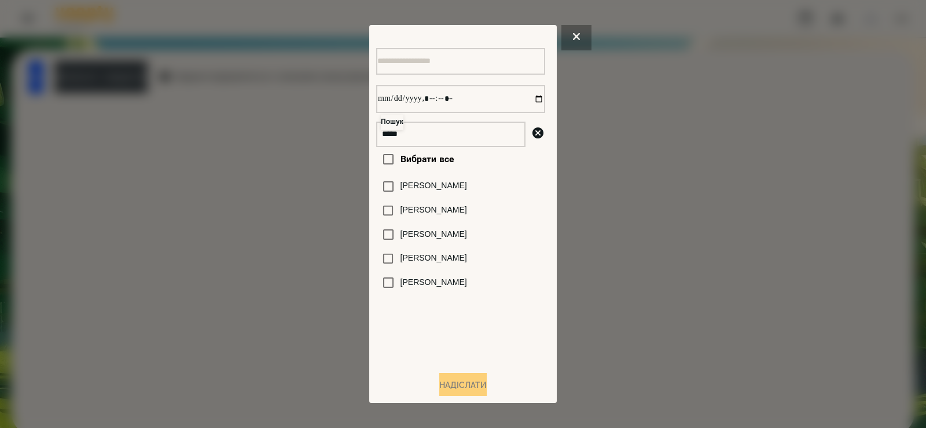
type input "*****"
click at [453, 263] on label "[PERSON_NAME]" at bounding box center [434, 258] width 67 height 12
click at [530, 97] on input "datetime-local" at bounding box center [460, 99] width 169 height 28
click at [530, 99] on input "datetime-local" at bounding box center [460, 99] width 169 height 28
type input "**********"
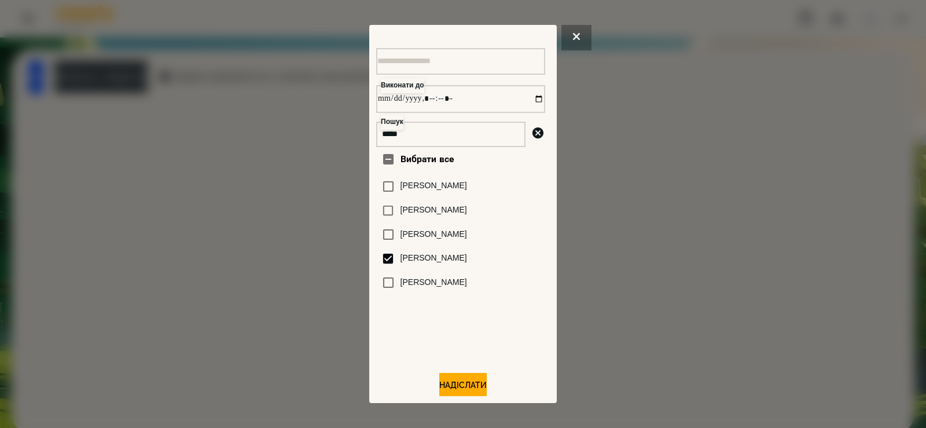
click at [503, 340] on div "Вибрати все Микитюк Мартин Варвара Мартиненко Мартин Сливка Мартиненко Богдан М…" at bounding box center [460, 254] width 169 height 214
click at [464, 382] on button "Надіслати" at bounding box center [462, 385] width 47 height 25
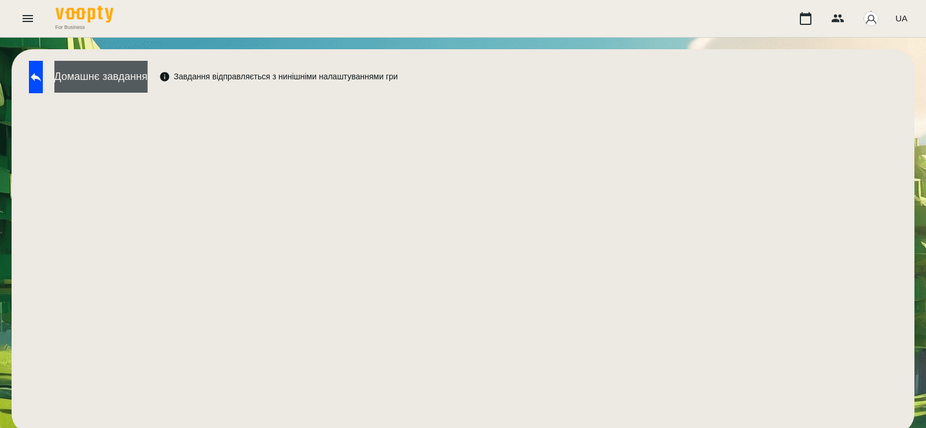
click at [148, 72] on button "Домашнє завдання" at bounding box center [100, 77] width 93 height 32
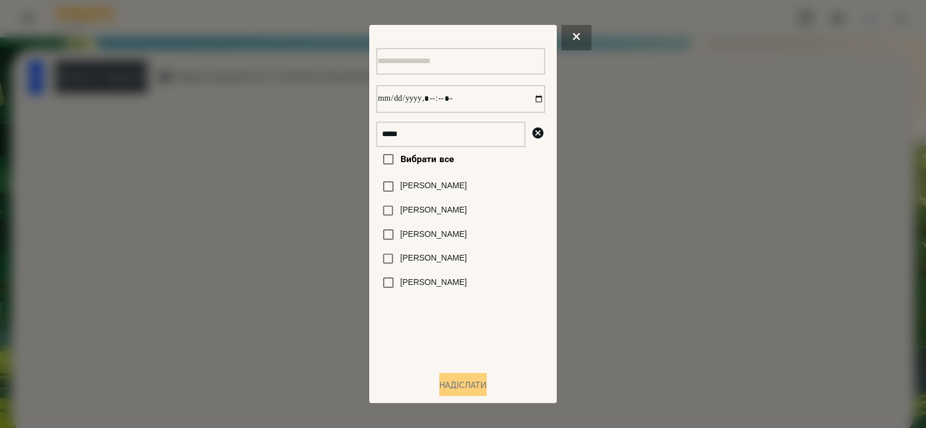
click at [447, 259] on label "[PERSON_NAME]" at bounding box center [434, 258] width 67 height 12
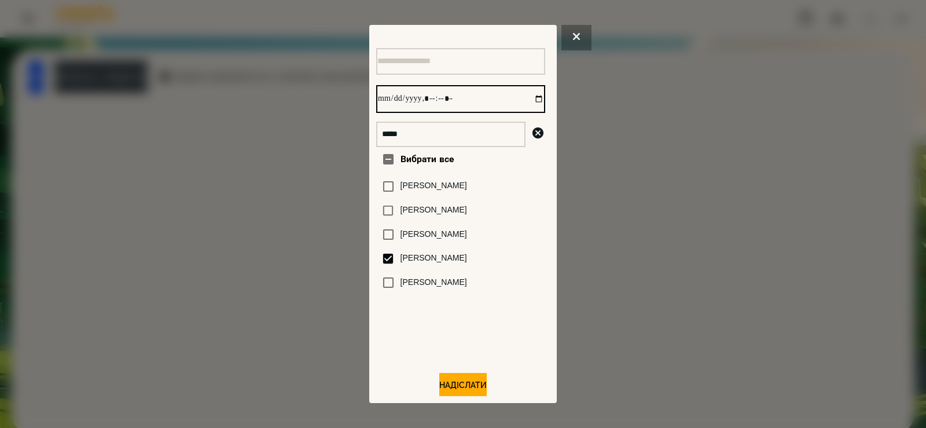
click at [525, 104] on input "datetime-local" at bounding box center [460, 99] width 169 height 28
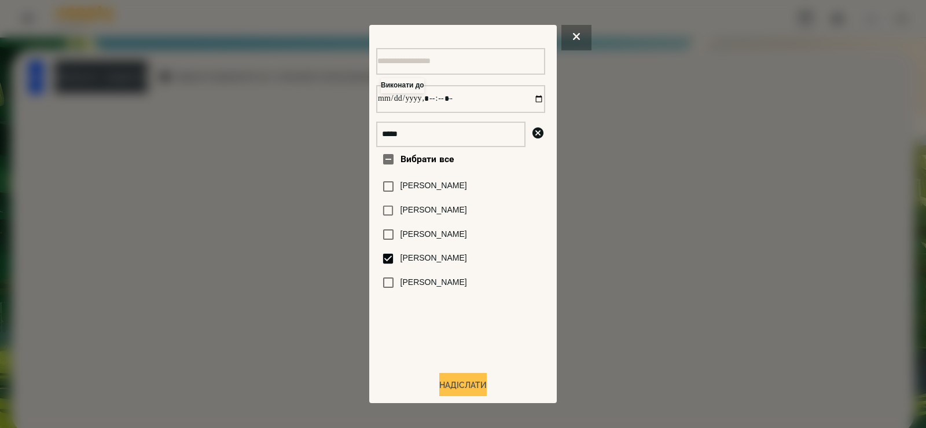
type input "**********"
click at [458, 385] on button "Надіслати" at bounding box center [462, 385] width 47 height 25
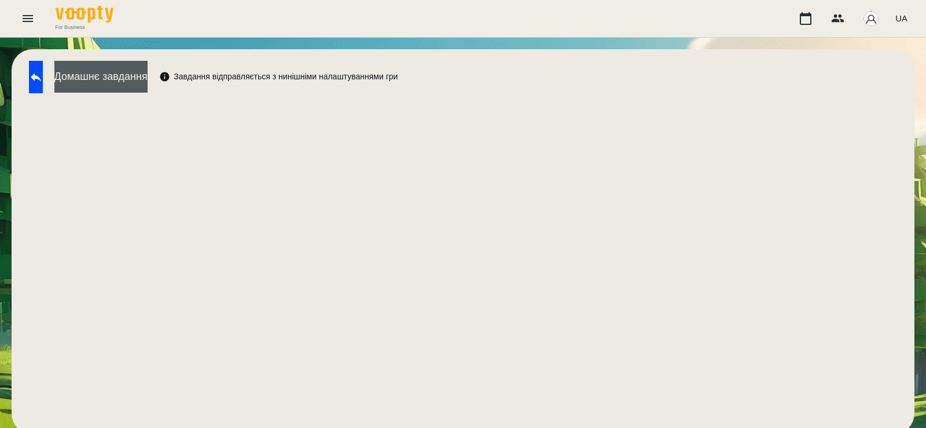
click at [148, 81] on button "Домашнє завдання" at bounding box center [100, 77] width 93 height 32
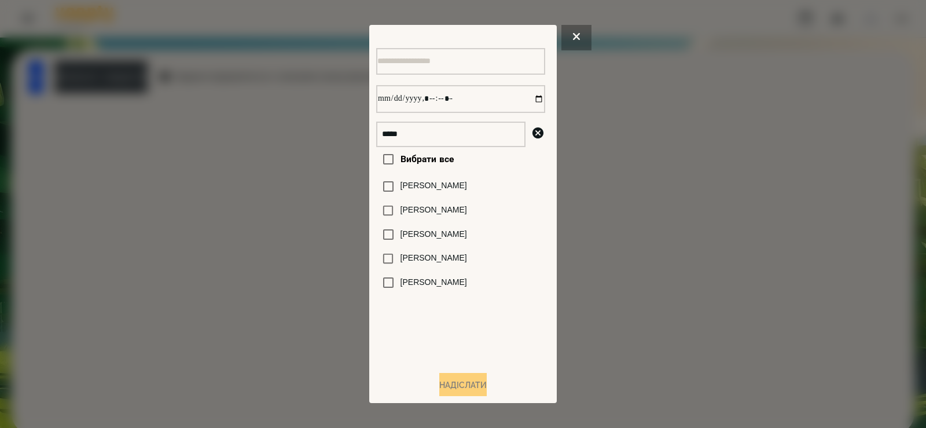
click at [306, 152] on div at bounding box center [463, 214] width 926 height 428
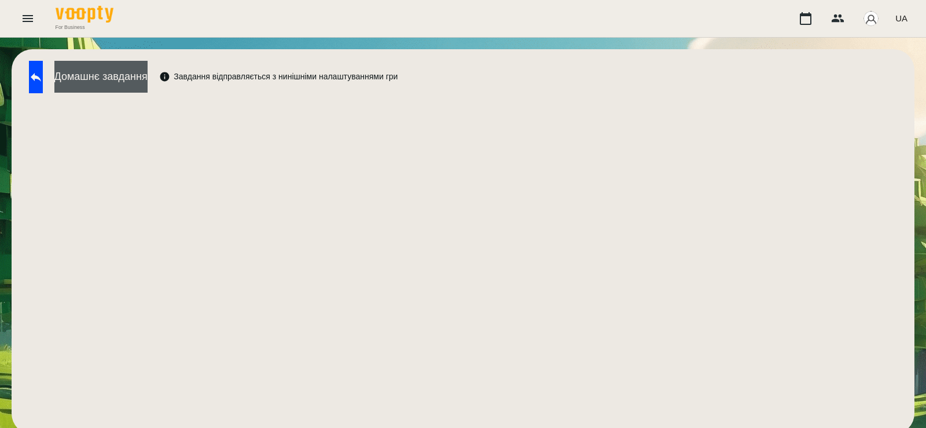
click at [148, 78] on button "Домашнє завдання" at bounding box center [100, 77] width 93 height 32
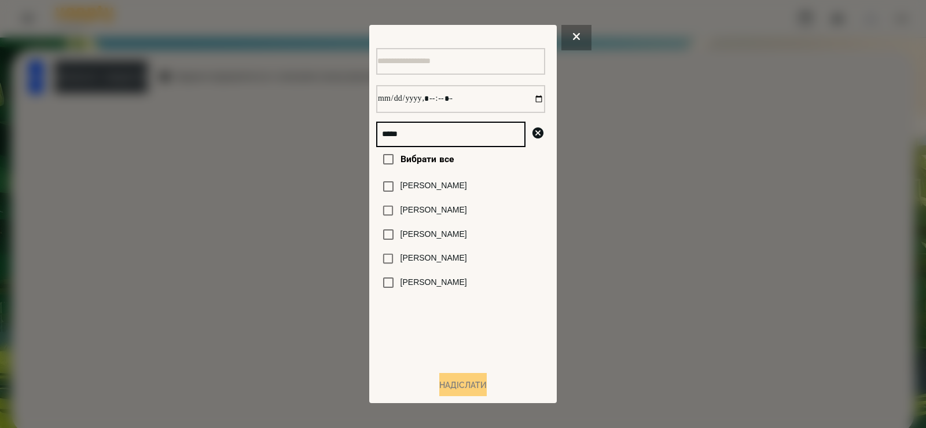
drag, startPoint x: 416, startPoint y: 140, endPoint x: 332, endPoint y: 135, distance: 84.6
click at [332, 135] on div "***** Вибрати все Микитюк Мартин Варвара Мартиненко Мартин Сливка Мартиненко Бо…" at bounding box center [463, 214] width 926 height 428
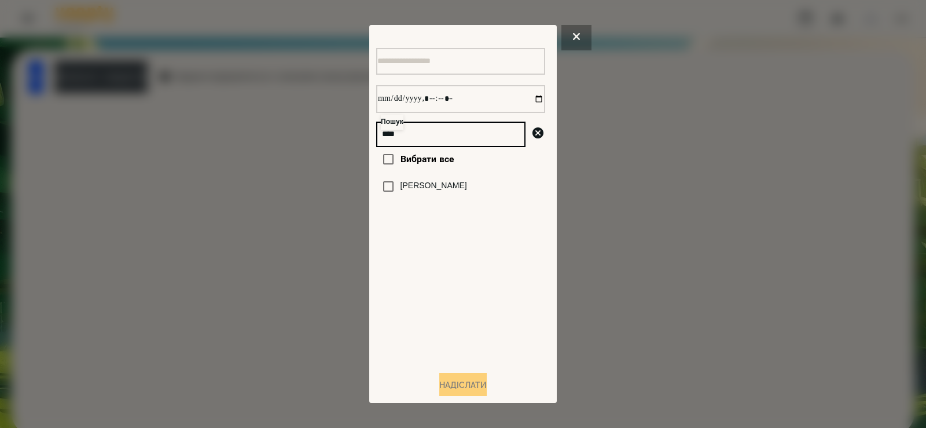
type input "****"
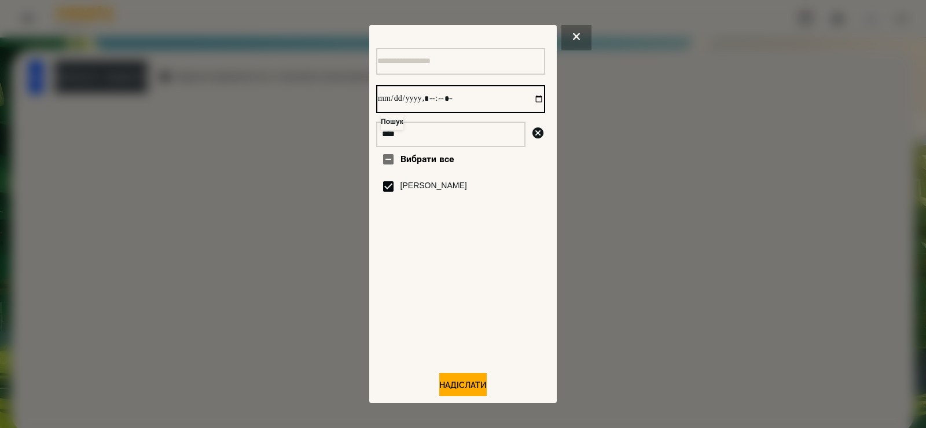
click at [527, 101] on input "datetime-local" at bounding box center [460, 99] width 169 height 28
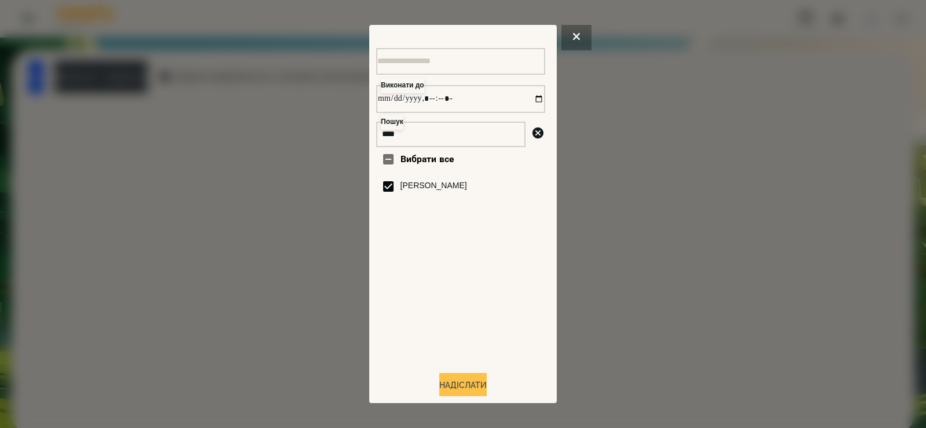
type input "**********"
click at [465, 386] on button "Надіслати" at bounding box center [462, 385] width 47 height 25
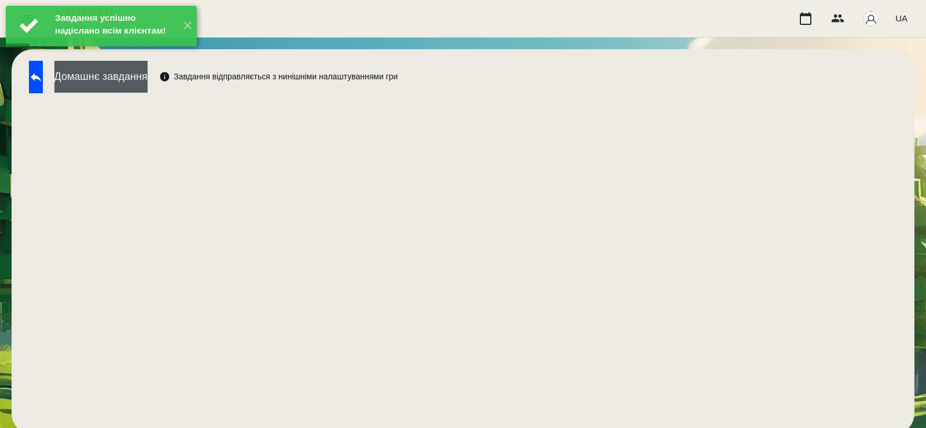
click at [137, 74] on button "Домашнє завдання" at bounding box center [100, 77] width 93 height 32
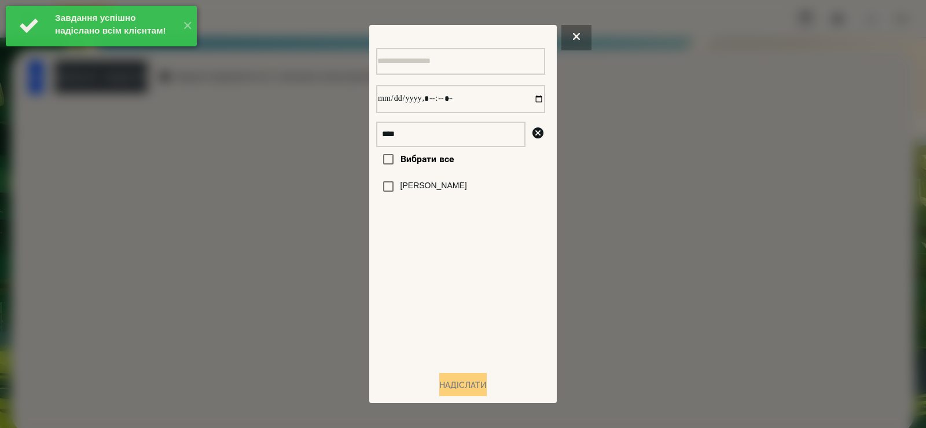
click at [434, 188] on label "[PERSON_NAME]" at bounding box center [434, 186] width 67 height 12
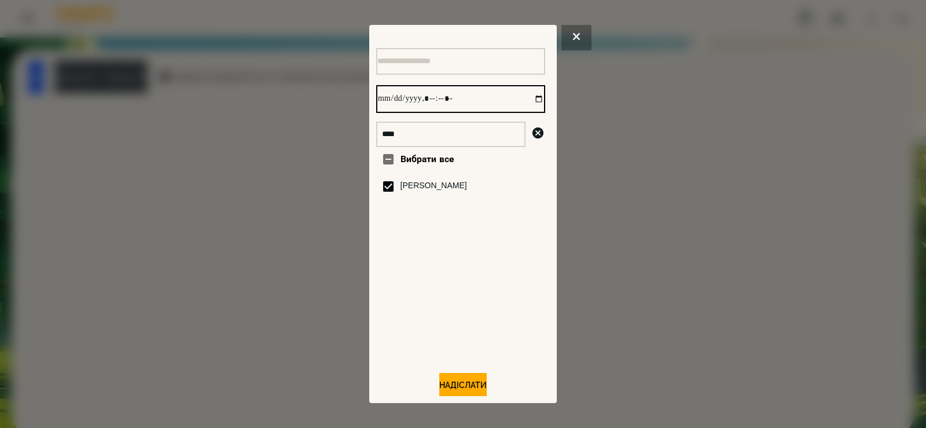
click at [527, 101] on input "datetime-local" at bounding box center [460, 99] width 169 height 28
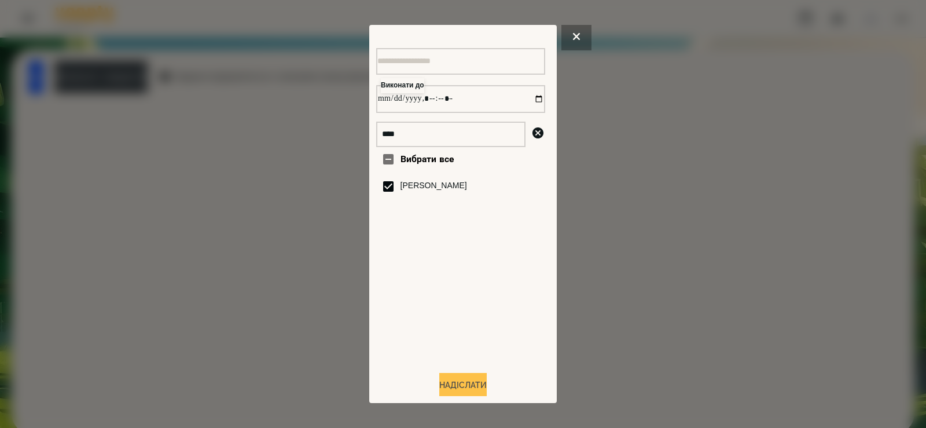
type input "**********"
click at [464, 384] on button "Надіслати" at bounding box center [462, 385] width 47 height 25
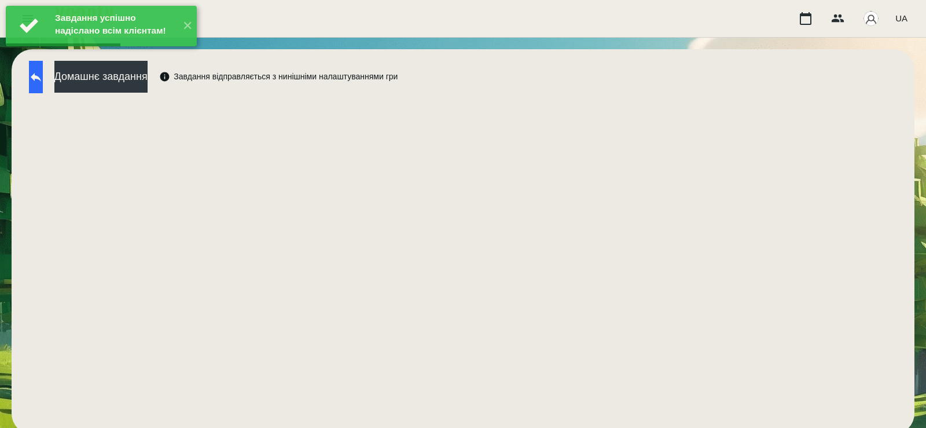
click at [43, 82] on button at bounding box center [36, 77] width 14 height 32
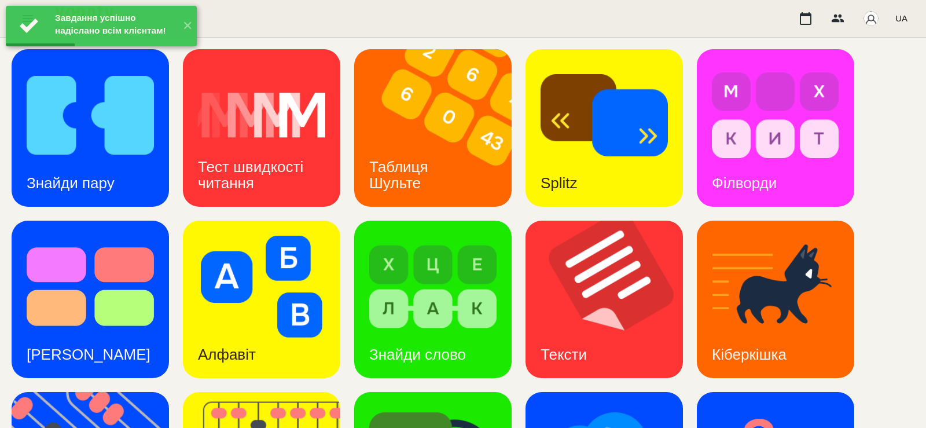
scroll to position [305, 0]
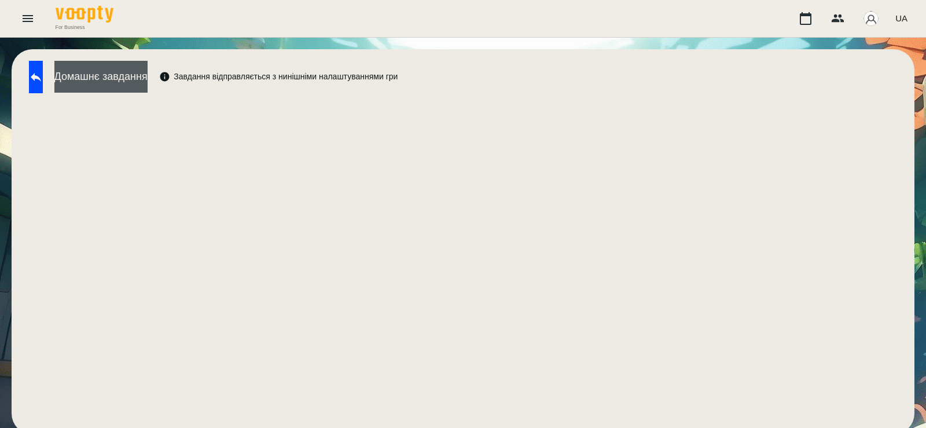
click at [117, 69] on button "Домашнє завдання" at bounding box center [100, 77] width 93 height 32
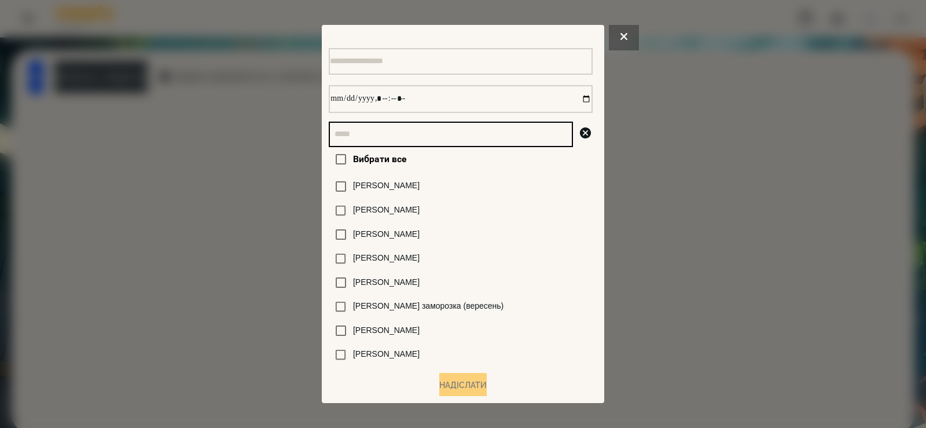
click at [394, 144] on input "text" at bounding box center [451, 134] width 244 height 25
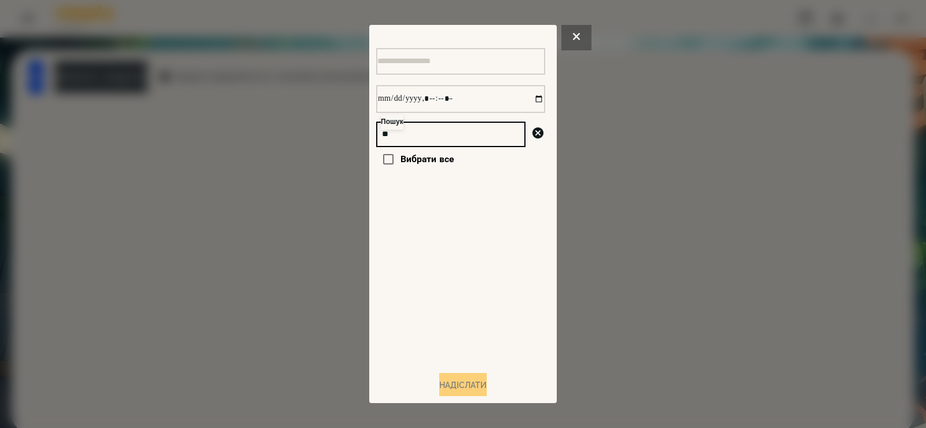
type input "*"
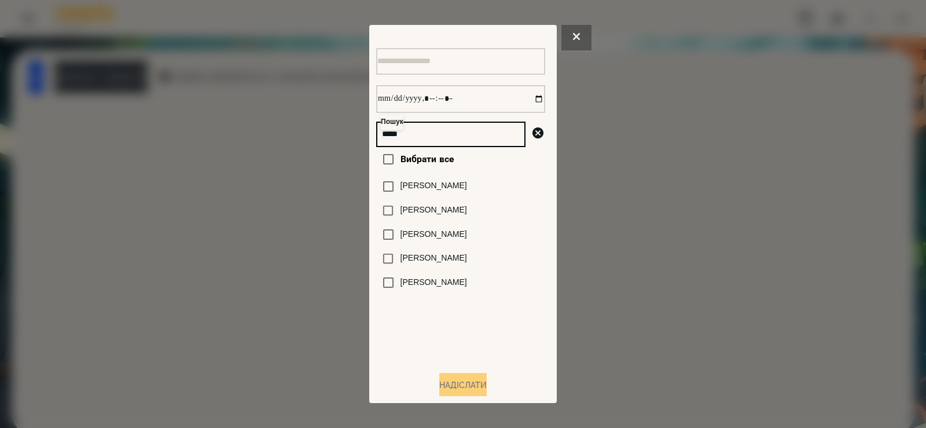
type input "*****"
click at [437, 264] on label "[PERSON_NAME]" at bounding box center [434, 258] width 67 height 12
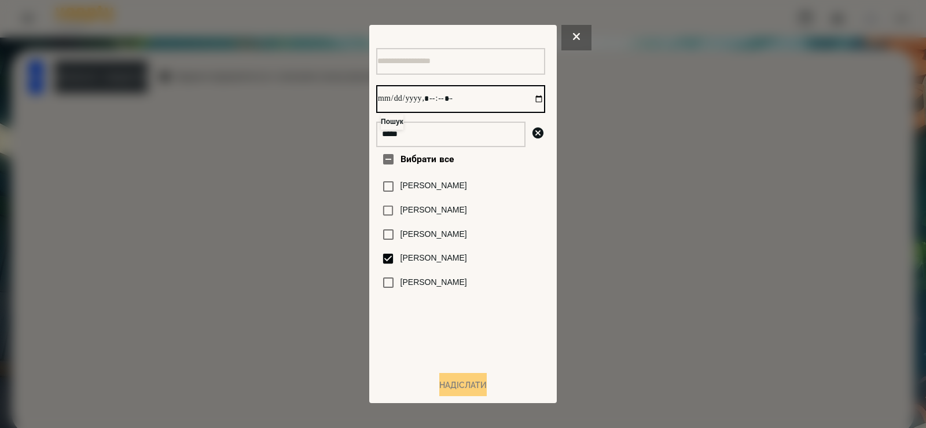
click at [524, 101] on input "datetime-local" at bounding box center [460, 99] width 169 height 28
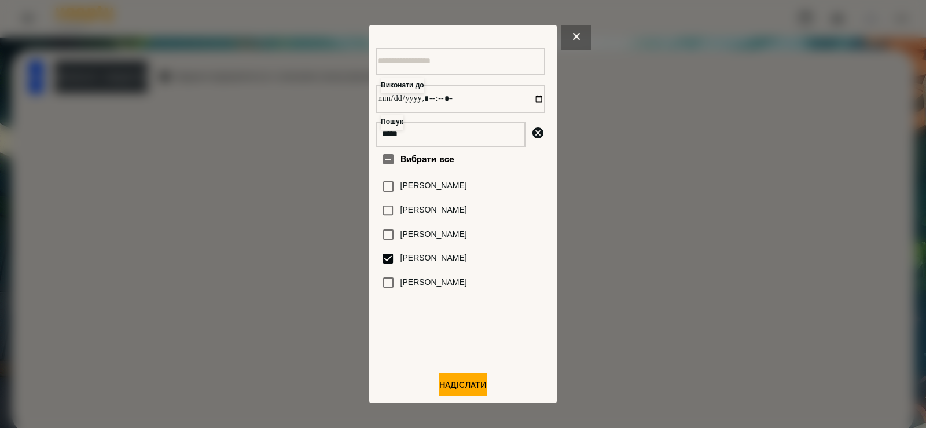
type input "**********"
click at [457, 334] on div "Вибрати все Микитюк Мартин Варвара Мартиненко Мартин Сливка Мартиненко Богдан М…" at bounding box center [460, 254] width 169 height 214
click at [451, 387] on button "Надіслати" at bounding box center [462, 385] width 47 height 25
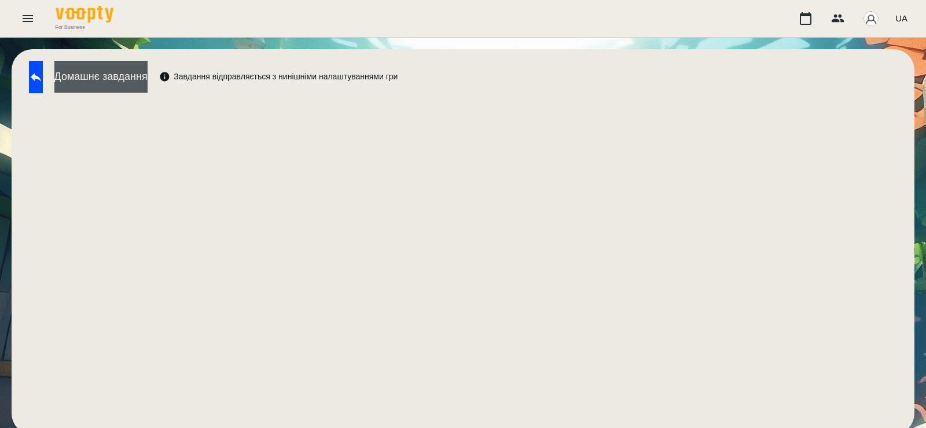
click at [140, 76] on button "Домашнє завдання" at bounding box center [100, 77] width 93 height 32
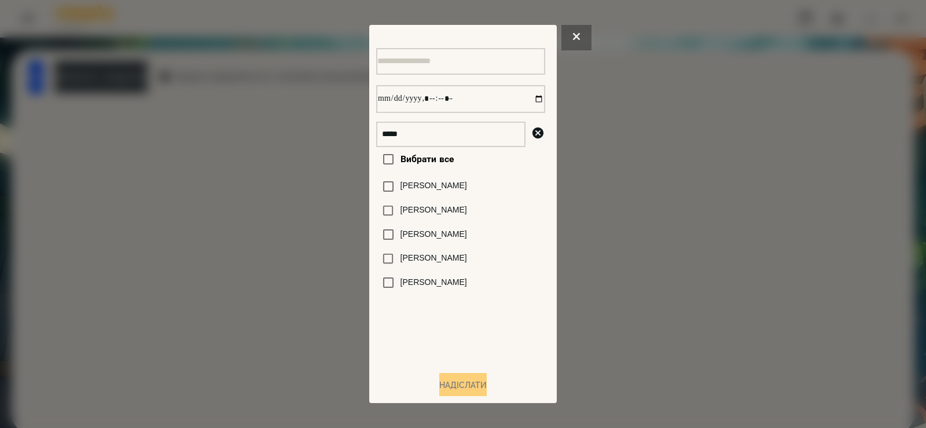
click at [434, 264] on label "[PERSON_NAME]" at bounding box center [434, 258] width 67 height 12
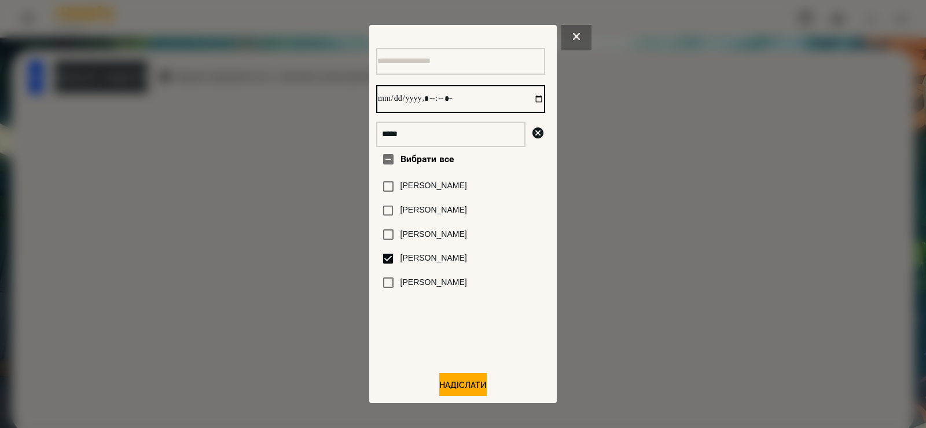
click at [527, 102] on input "datetime-local" at bounding box center [460, 99] width 169 height 28
type input "**********"
click at [208, 306] on div at bounding box center [463, 214] width 926 height 428
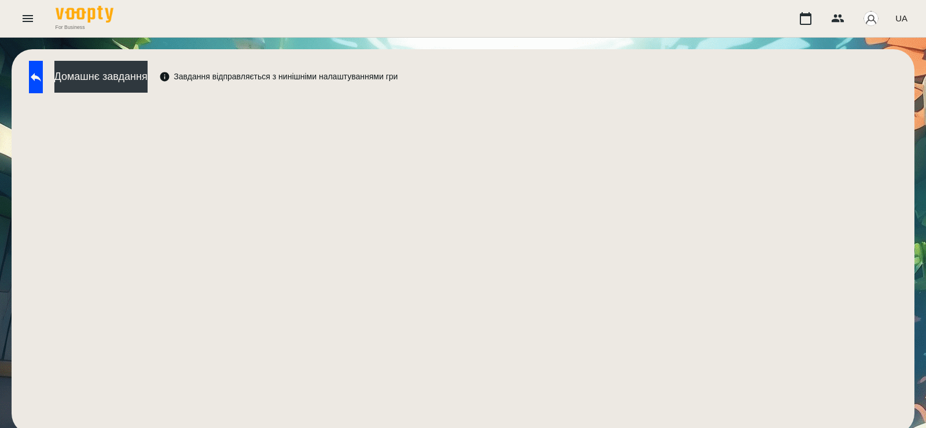
click at [153, 58] on div "Домашнє завдання Завдання відправляється з нинішніми налаштуваннями гри" at bounding box center [463, 241] width 903 height 385
click at [148, 76] on button "Домашнє завдання" at bounding box center [100, 77] width 93 height 32
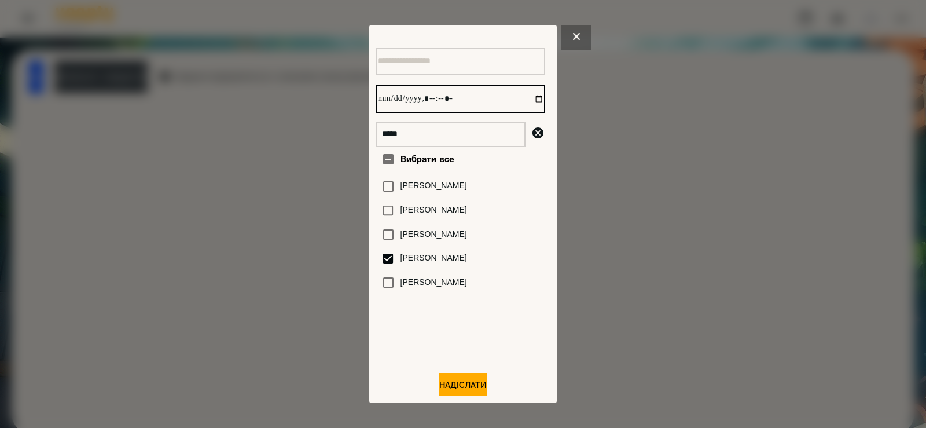
click at [527, 104] on input "datetime-local" at bounding box center [460, 99] width 169 height 28
click at [457, 386] on button "Надіслати" at bounding box center [462, 385] width 47 height 25
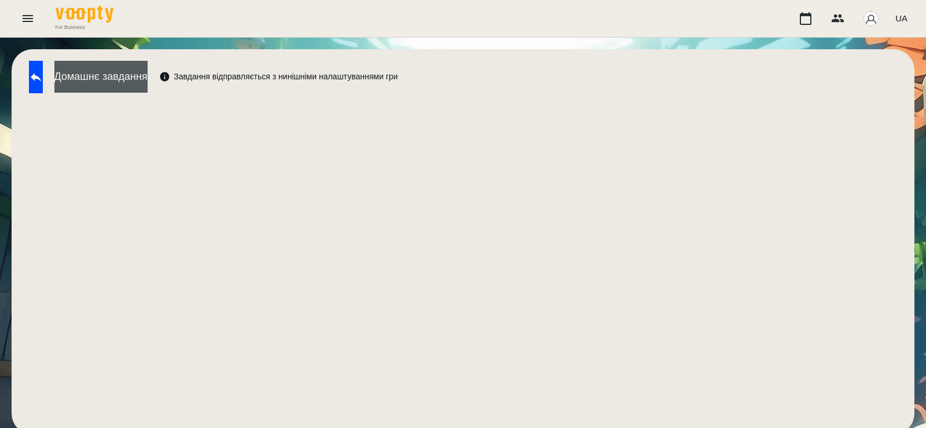
click at [141, 80] on button "Домашнє завдання" at bounding box center [100, 77] width 93 height 32
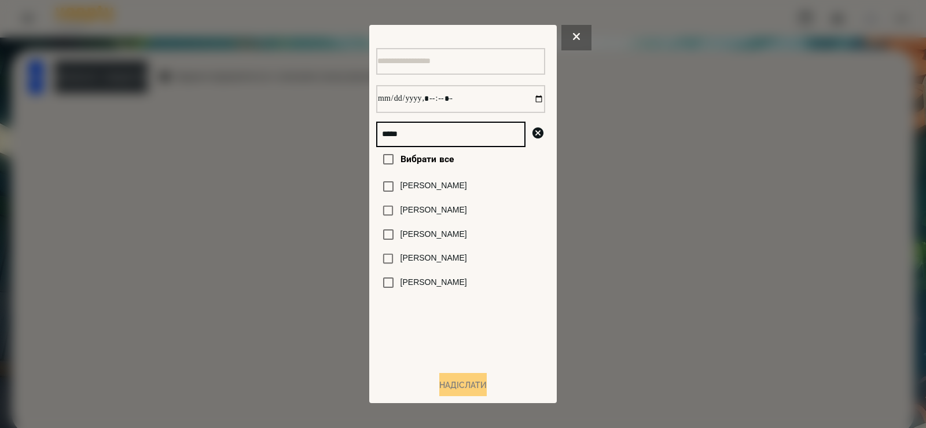
drag, startPoint x: 444, startPoint y: 135, endPoint x: 238, endPoint y: 140, distance: 206.1
click at [238, 140] on div "***** Вибрати все Микитюк Мартин Варвара Мартиненко Мартин Сливка Мартиненко Бо…" at bounding box center [463, 214] width 926 height 428
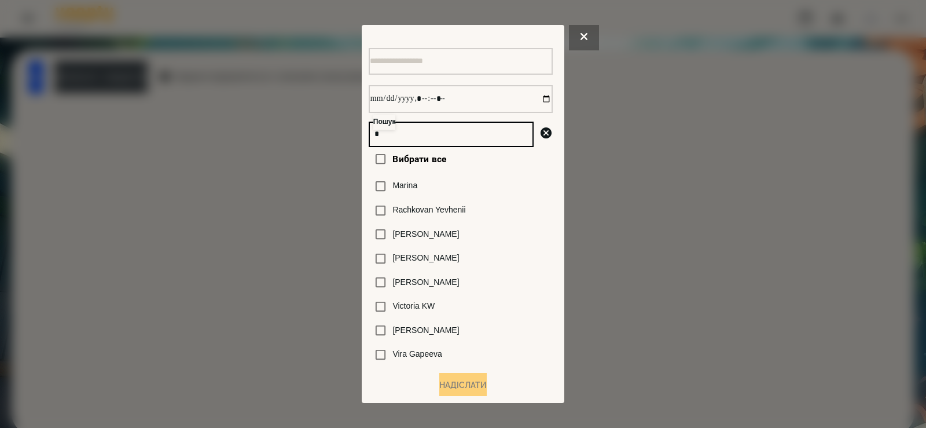
type input "*"
click at [104, 304] on div at bounding box center [463, 214] width 926 height 428
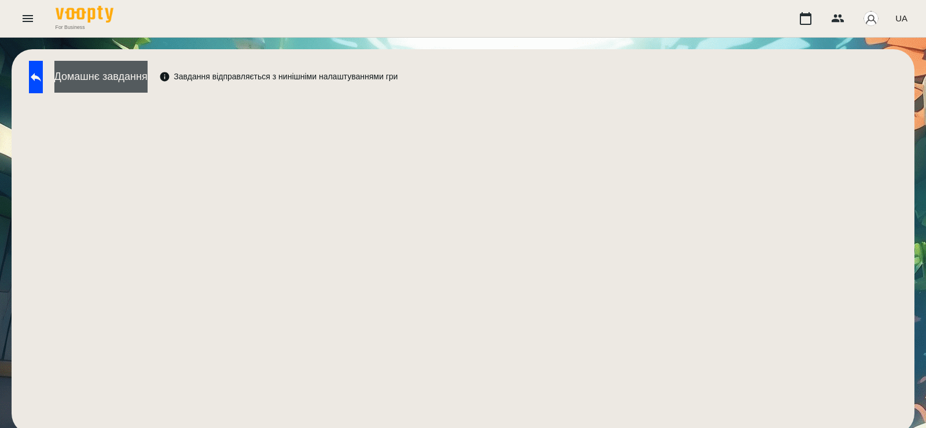
click at [118, 67] on button "Домашнє завдання" at bounding box center [100, 77] width 93 height 32
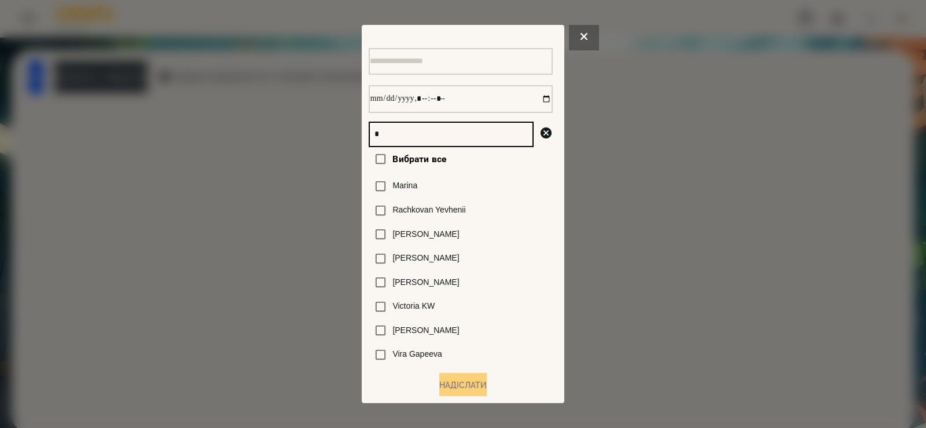
click at [374, 138] on input "*" at bounding box center [451, 134] width 165 height 25
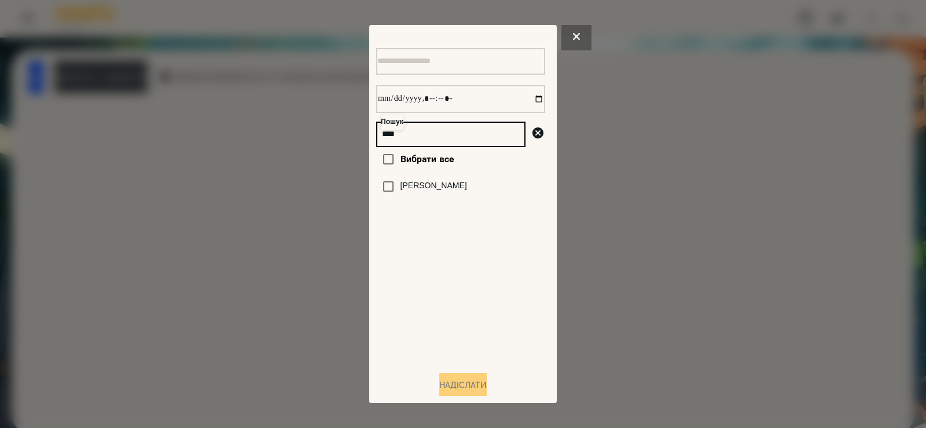
type input "****"
click at [408, 192] on label "[PERSON_NAME]" at bounding box center [434, 186] width 67 height 12
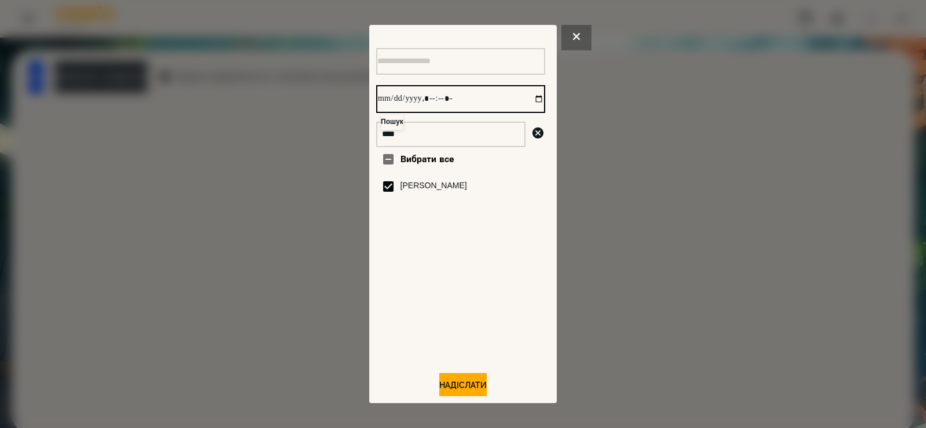
click at [527, 102] on input "datetime-local" at bounding box center [460, 99] width 169 height 28
type input "**********"
click at [443, 398] on div "Виконати до Пошук **** Вибрати все Irene Dushyn Надіслати" at bounding box center [463, 213] width 188 height 377
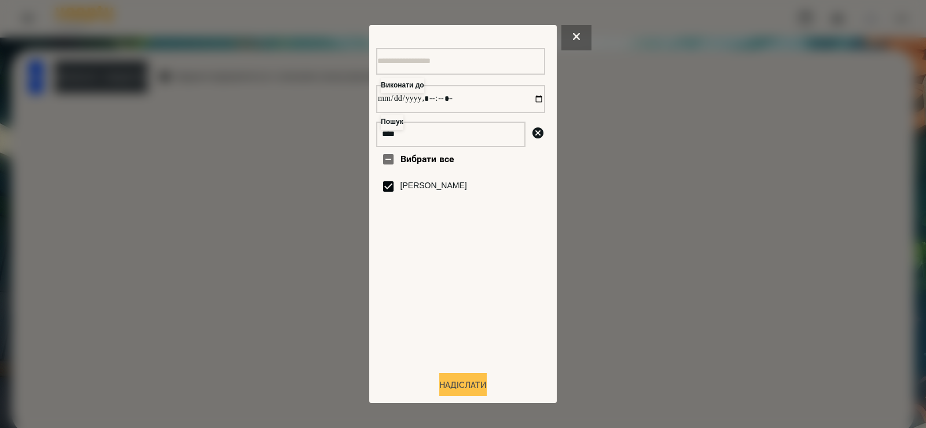
click at [445, 388] on button "Надіслати" at bounding box center [462, 385] width 47 height 25
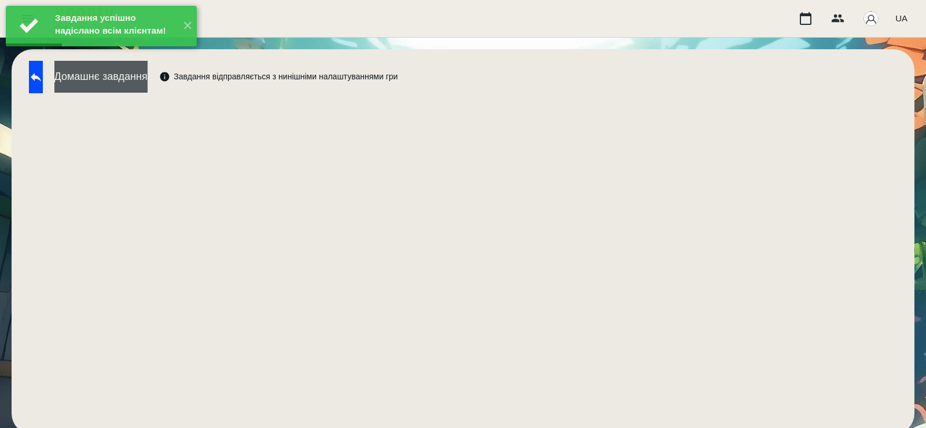
click at [148, 87] on button "Домашнє завдання" at bounding box center [100, 77] width 93 height 32
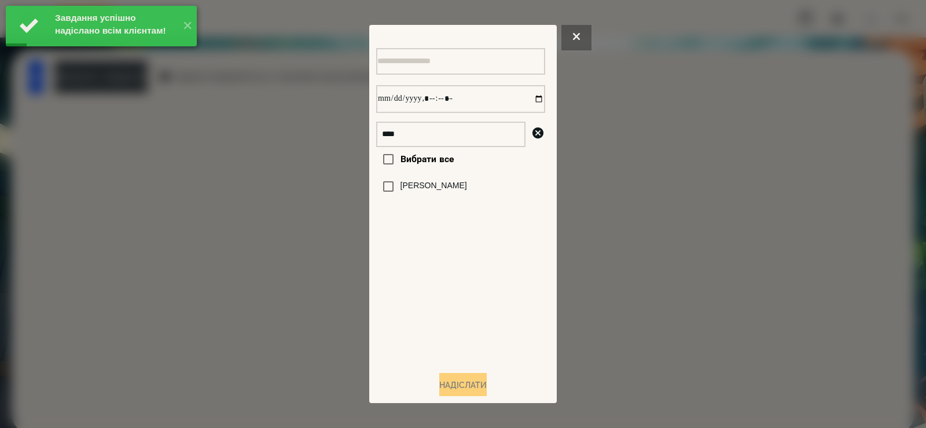
click at [429, 184] on div "[PERSON_NAME]" at bounding box center [460, 186] width 169 height 24
click at [434, 190] on label "[PERSON_NAME]" at bounding box center [434, 186] width 67 height 12
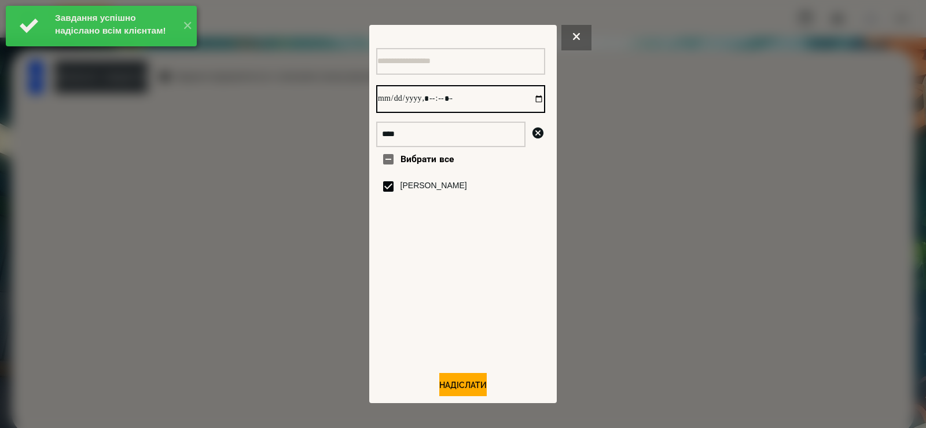
click at [526, 96] on input "datetime-local" at bounding box center [460, 99] width 169 height 28
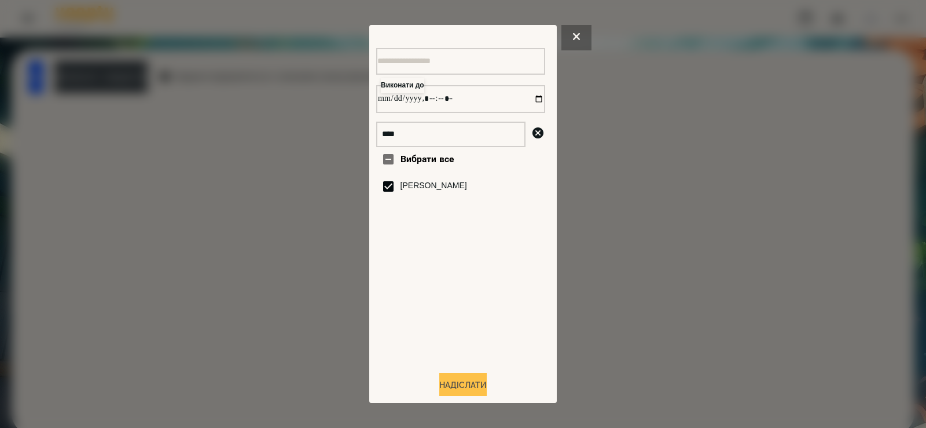
type input "**********"
click at [452, 383] on button "Надіслати" at bounding box center [462, 385] width 47 height 25
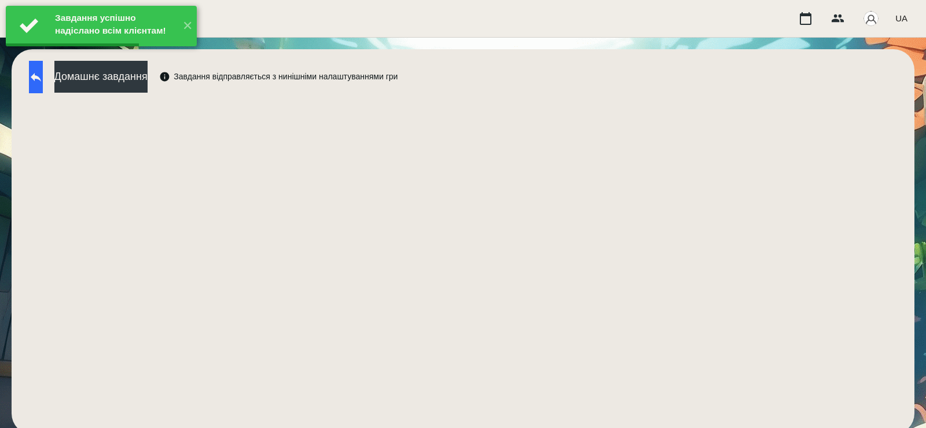
click at [41, 86] on button at bounding box center [36, 77] width 14 height 32
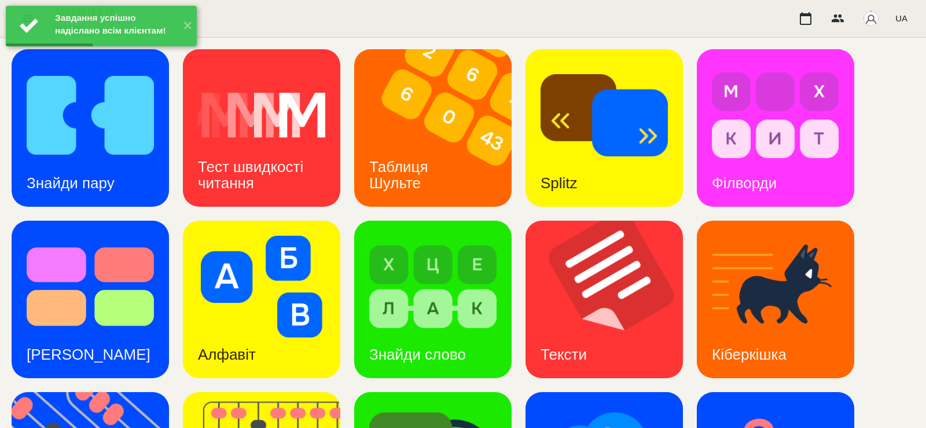
scroll to position [305, 0]
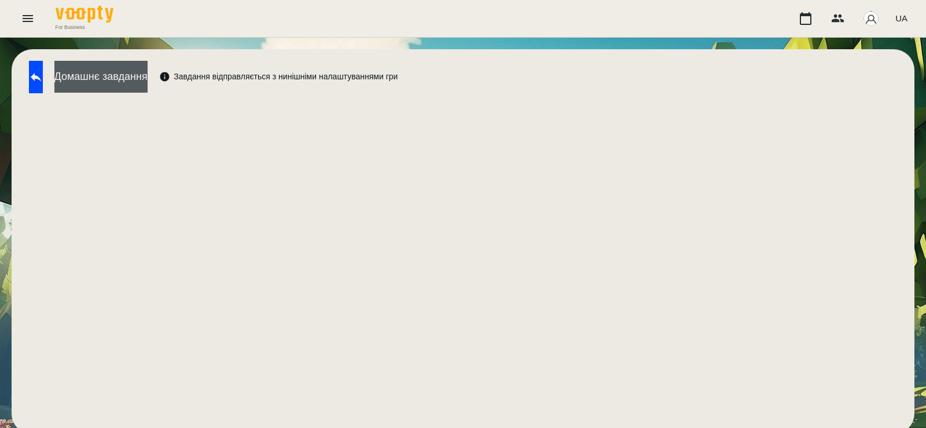
click at [133, 82] on button "Домашнє завдання" at bounding box center [100, 77] width 93 height 32
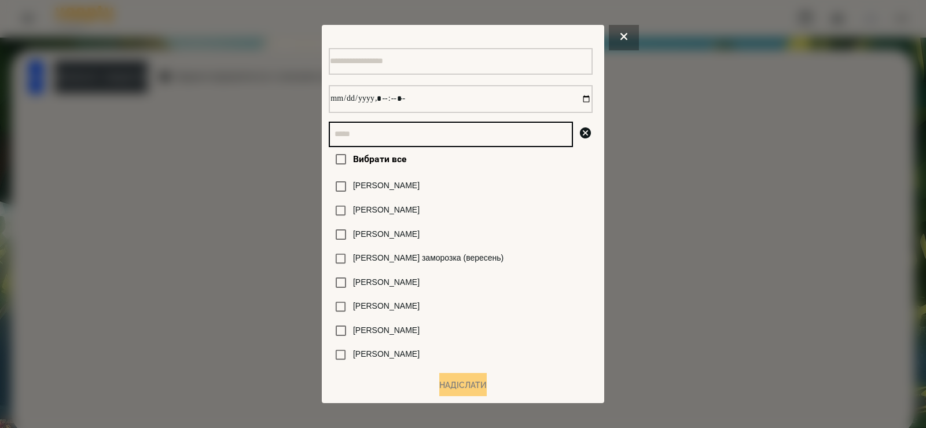
click at [415, 144] on input "text" at bounding box center [451, 134] width 244 height 25
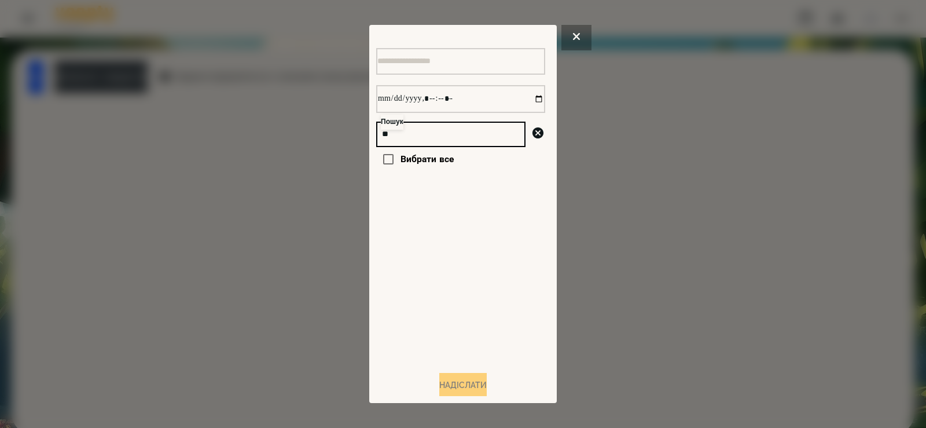
type input "*"
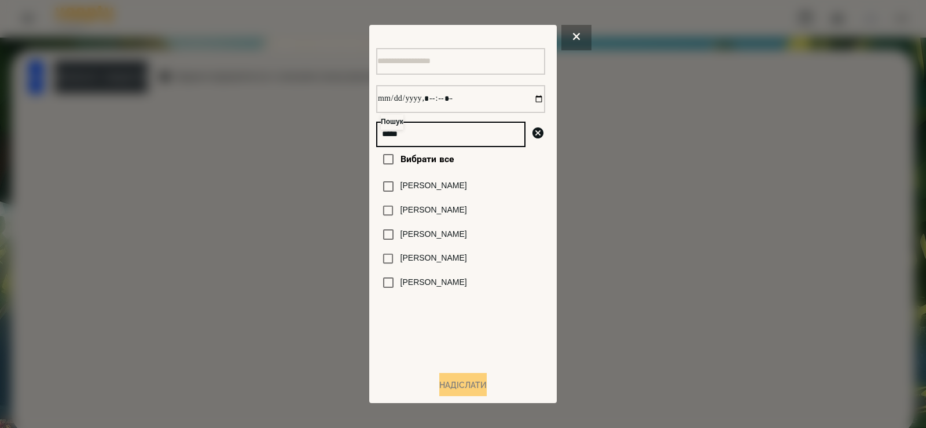
type input "*****"
click at [431, 263] on label "[PERSON_NAME]" at bounding box center [434, 258] width 67 height 12
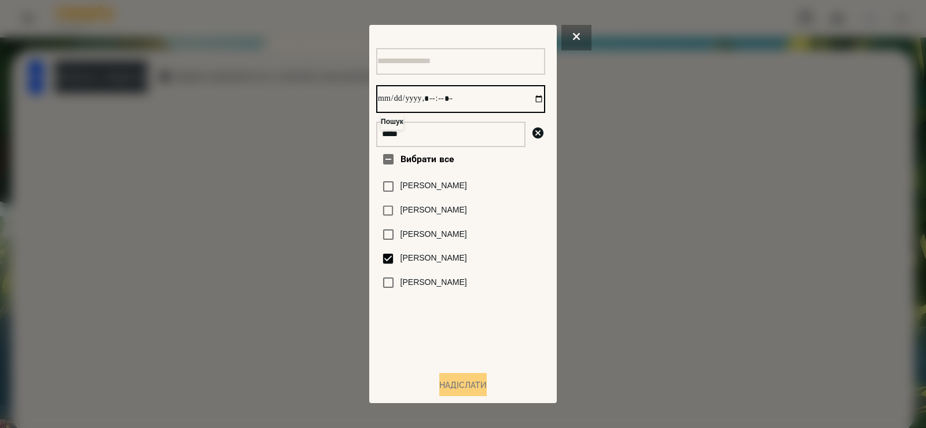
click at [526, 100] on input "datetime-local" at bounding box center [460, 99] width 169 height 28
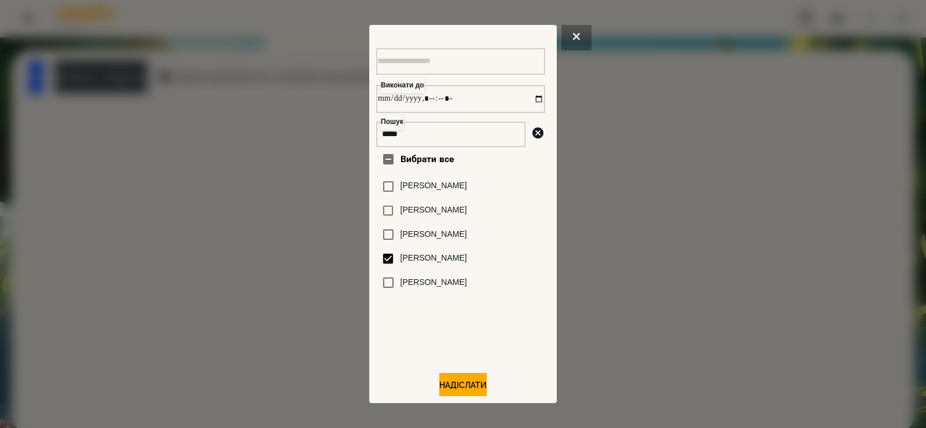
type input "**********"
click at [314, 292] on div at bounding box center [463, 214] width 926 height 428
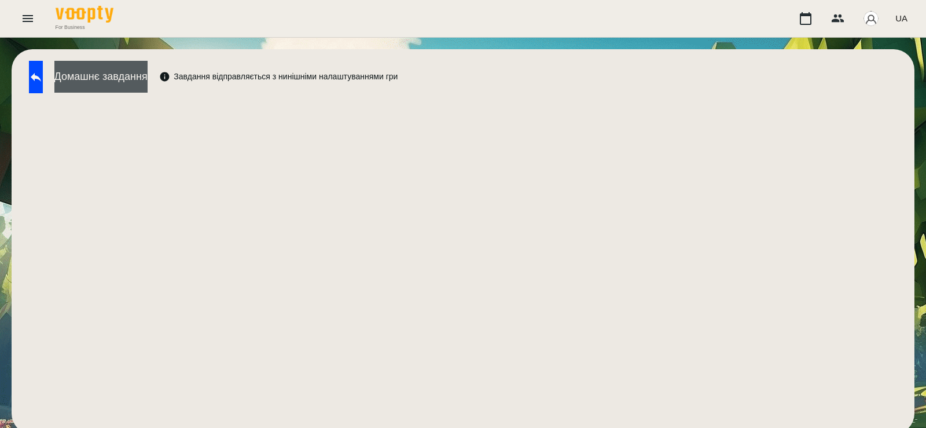
click at [148, 79] on button "Домашнє завдання" at bounding box center [100, 77] width 93 height 32
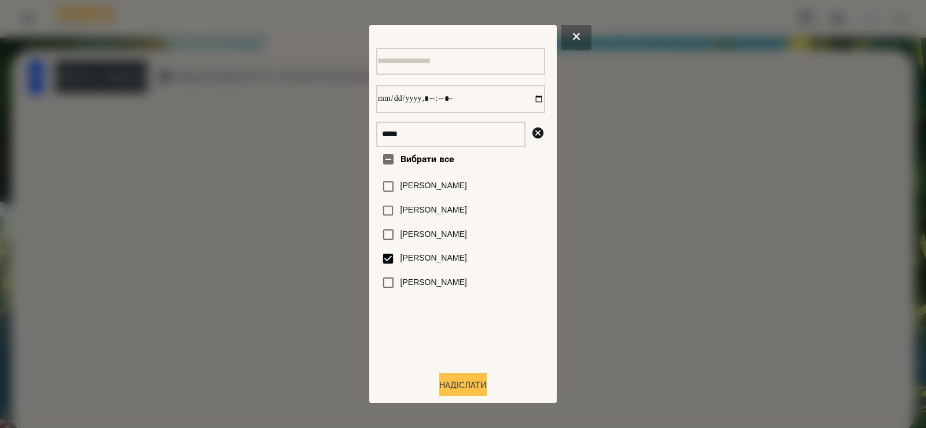
click at [478, 388] on button "Надіслати" at bounding box center [462, 385] width 47 height 25
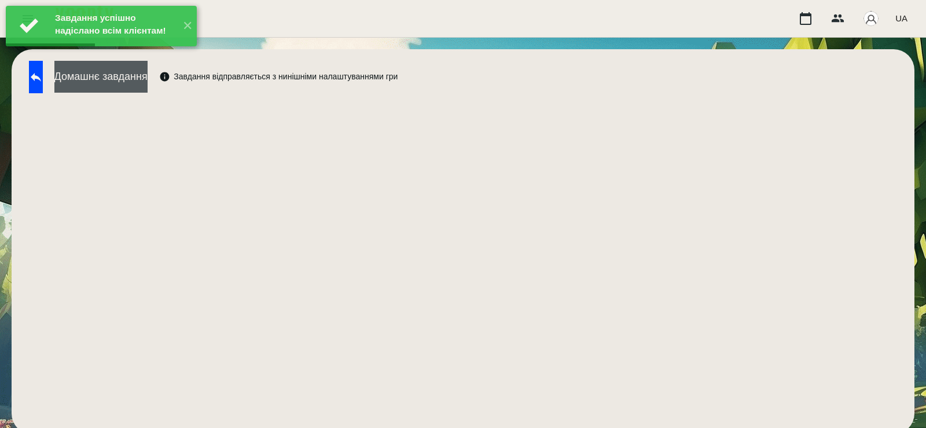
click at [148, 86] on button "Домашнє завдання" at bounding box center [100, 77] width 93 height 32
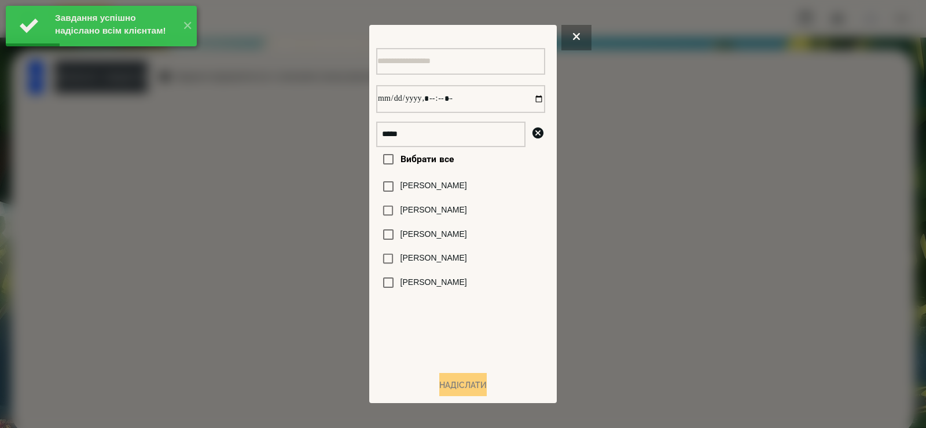
click at [442, 264] on label "[PERSON_NAME]" at bounding box center [434, 258] width 67 height 12
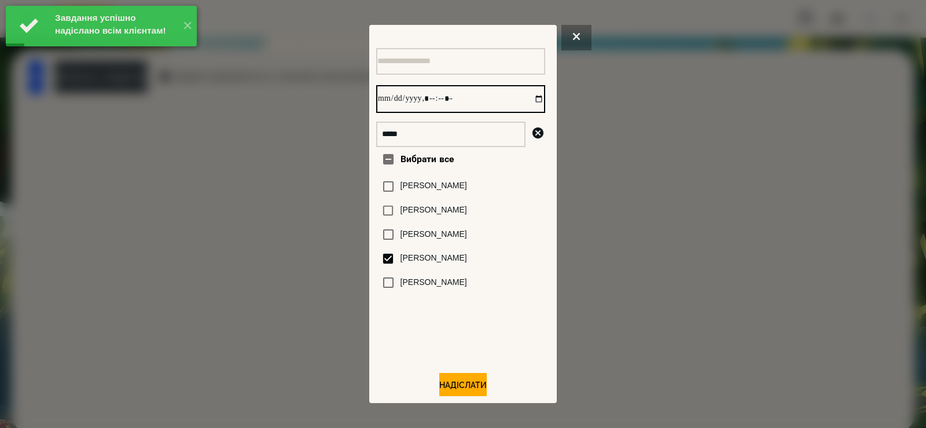
click at [526, 104] on input "datetime-local" at bounding box center [460, 99] width 169 height 28
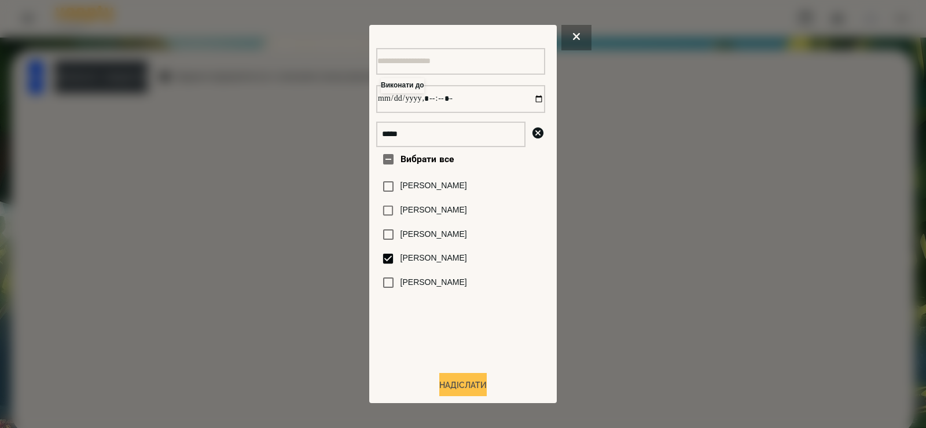
type input "**********"
click at [456, 381] on button "Надіслати" at bounding box center [462, 385] width 47 height 25
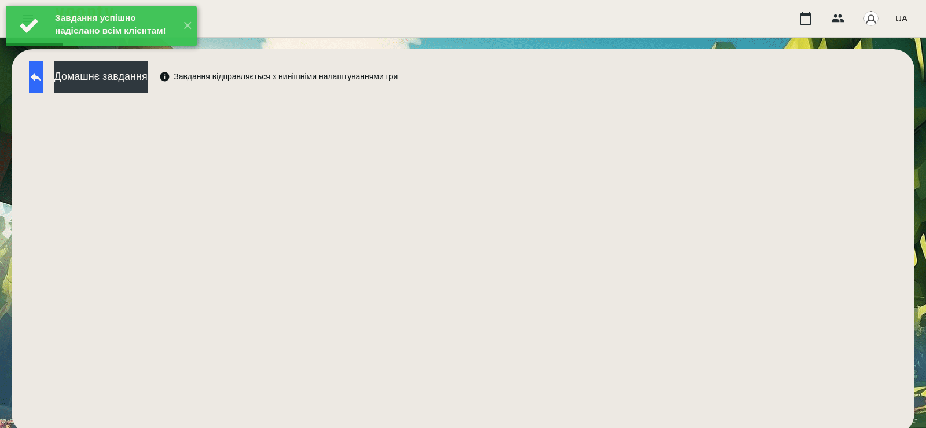
click at [43, 80] on icon at bounding box center [36, 77] width 14 height 14
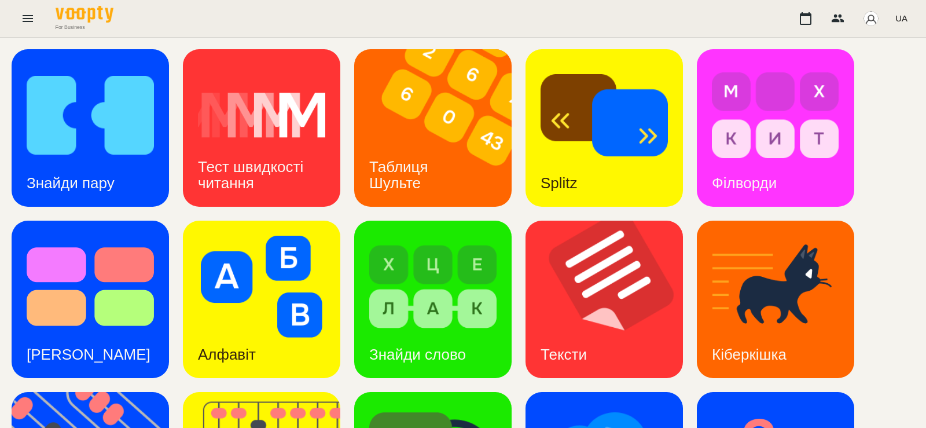
scroll to position [270, 0]
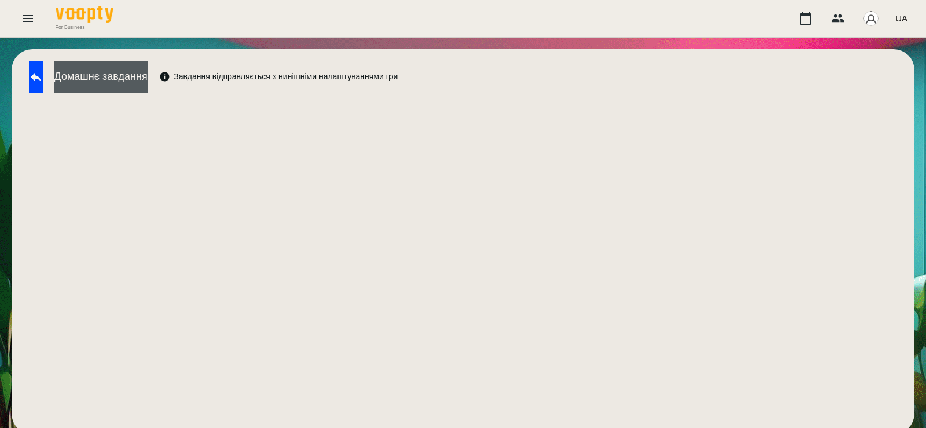
click at [148, 84] on button "Домашнє завдання" at bounding box center [100, 77] width 93 height 32
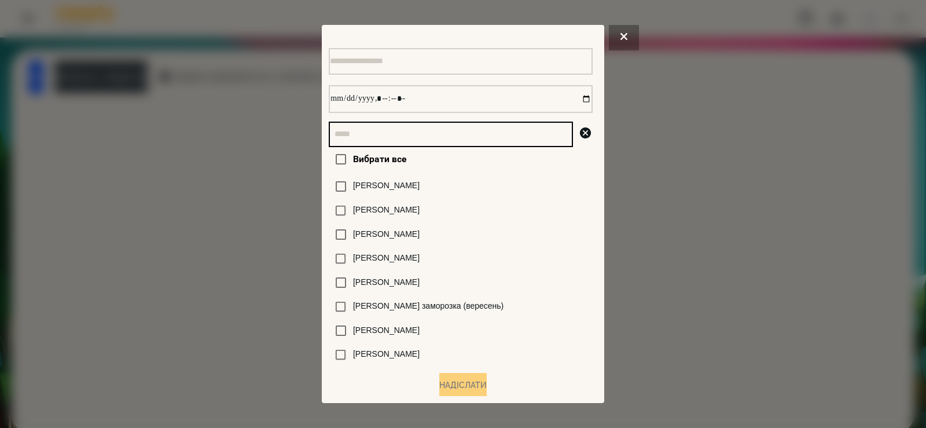
click at [465, 135] on input "text" at bounding box center [451, 134] width 244 height 25
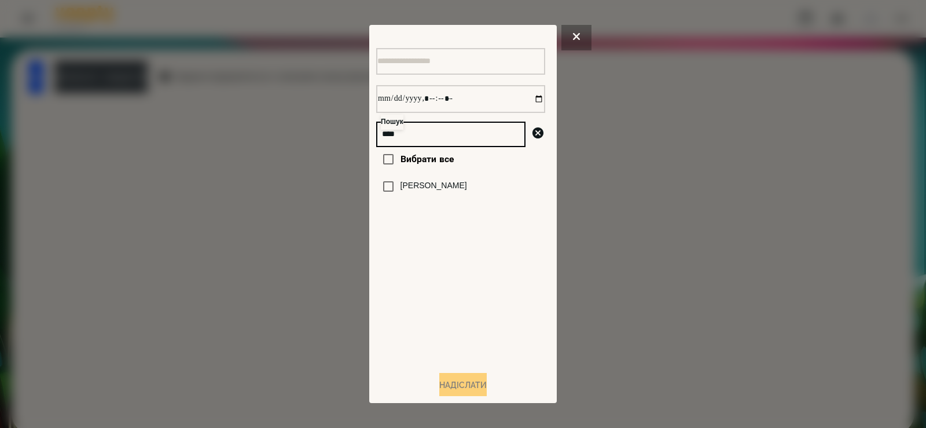
type input "****"
click at [443, 191] on label "[PERSON_NAME]" at bounding box center [434, 186] width 67 height 12
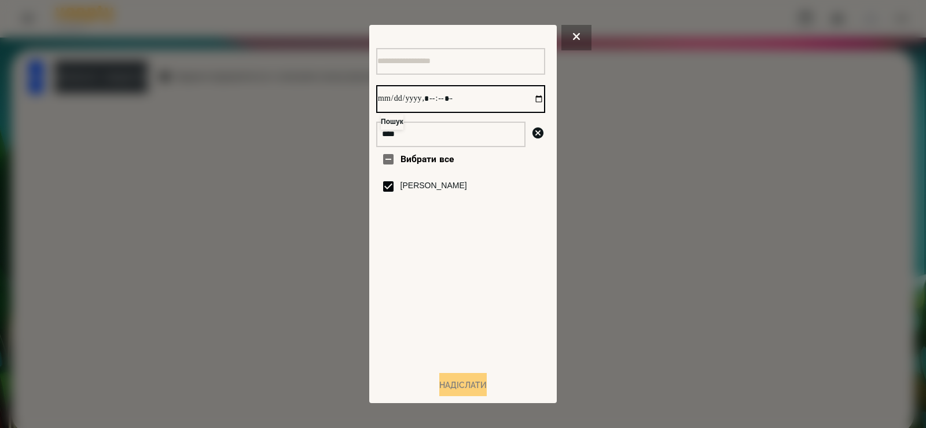
click at [529, 104] on input "datetime-local" at bounding box center [460, 99] width 169 height 28
type input "**********"
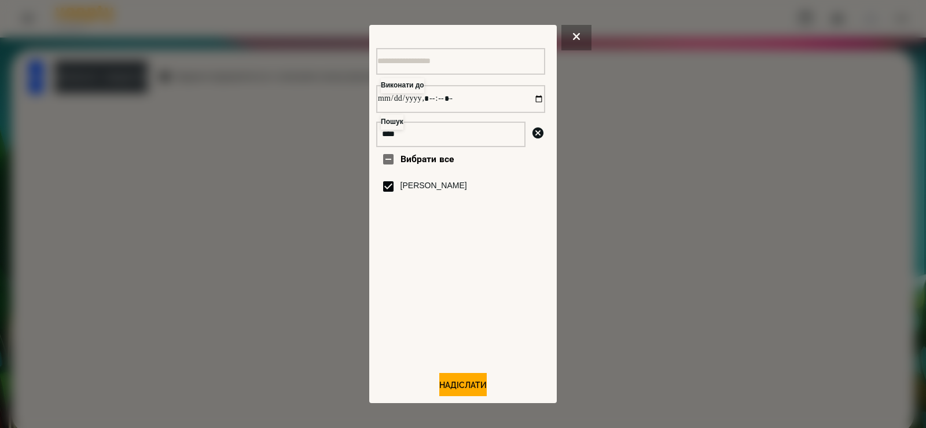
click at [487, 306] on div "Вибрати все Irene Dushyn" at bounding box center [460, 254] width 169 height 214
click at [465, 382] on button "Надіслати" at bounding box center [462, 385] width 47 height 25
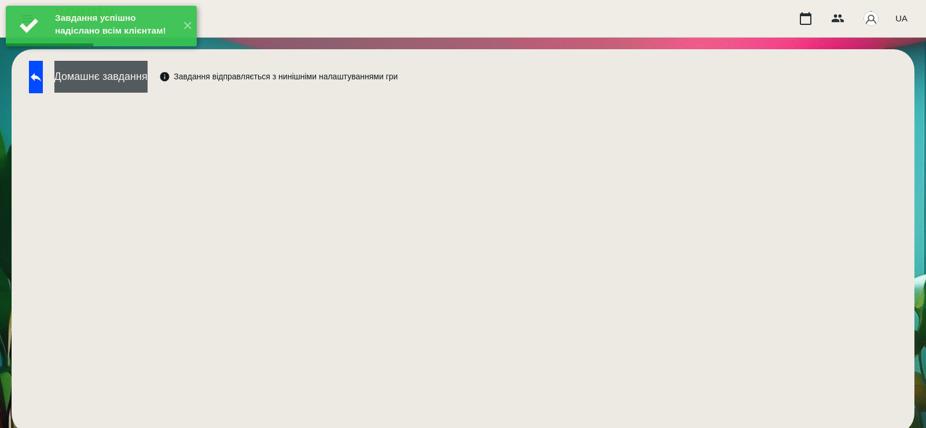
click at [148, 76] on button "Домашнє завдання" at bounding box center [100, 77] width 93 height 32
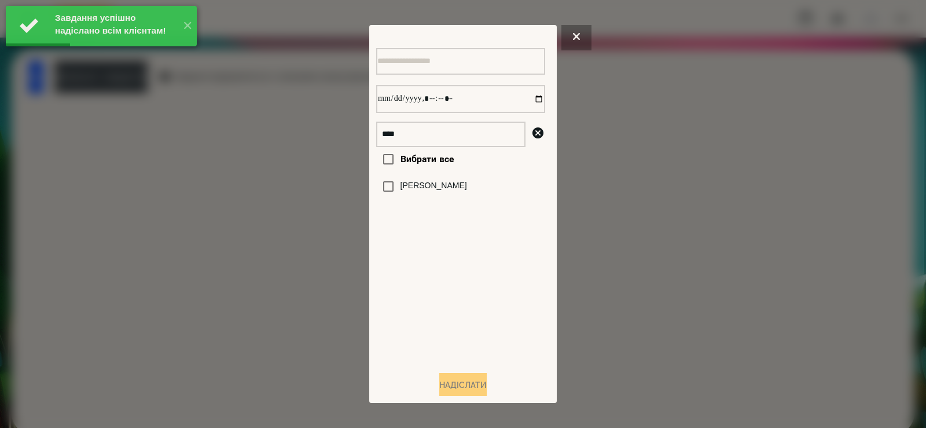
click at [443, 186] on label "[PERSON_NAME]" at bounding box center [434, 186] width 67 height 12
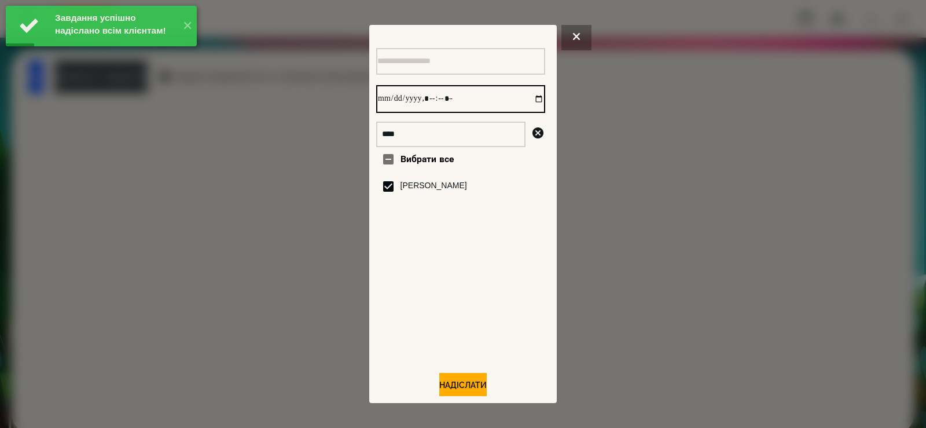
click at [527, 101] on input "datetime-local" at bounding box center [460, 99] width 169 height 28
type input "**********"
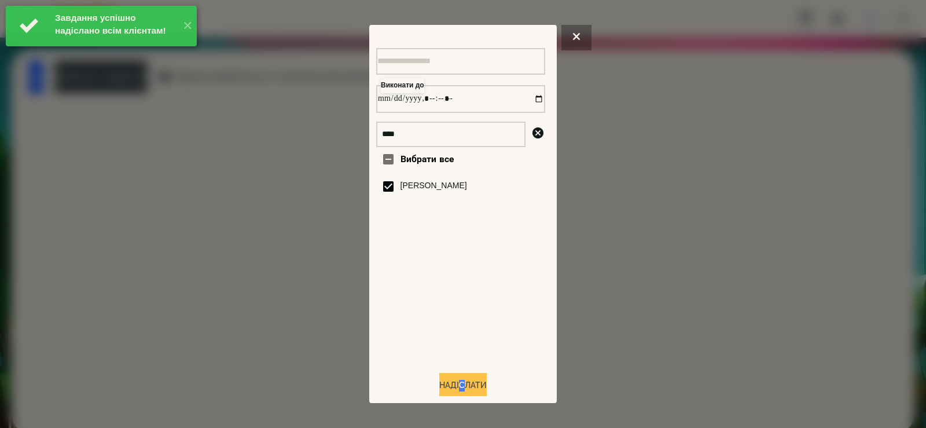
drag, startPoint x: 457, startPoint y: 398, endPoint x: 464, endPoint y: 390, distance: 10.7
click at [458, 397] on div "Виконати до **** Вибрати все Irene Dushyn Надіслати" at bounding box center [463, 213] width 188 height 377
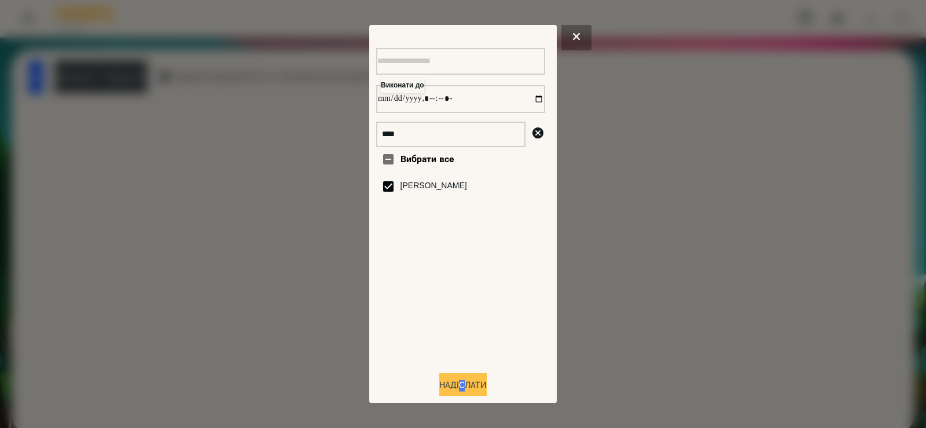
click at [465, 386] on button "Надіслати" at bounding box center [462, 385] width 47 height 25
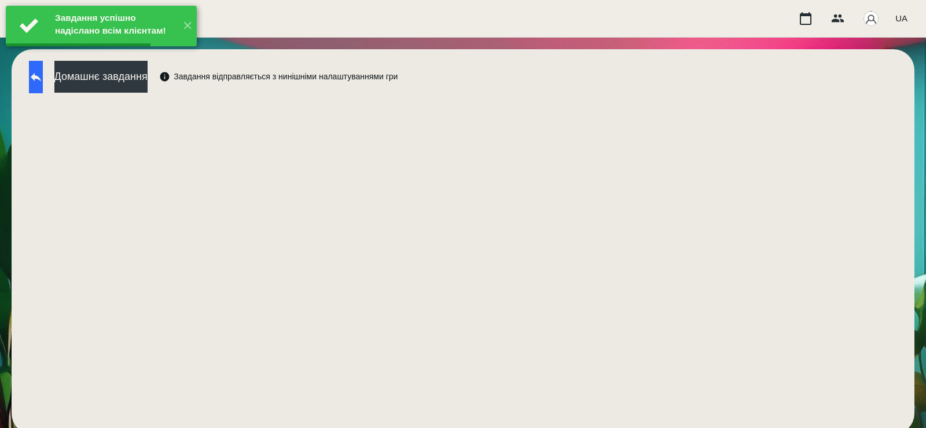
click at [43, 74] on icon at bounding box center [36, 77] width 14 height 14
